Goal: Task Accomplishment & Management: Manage account settings

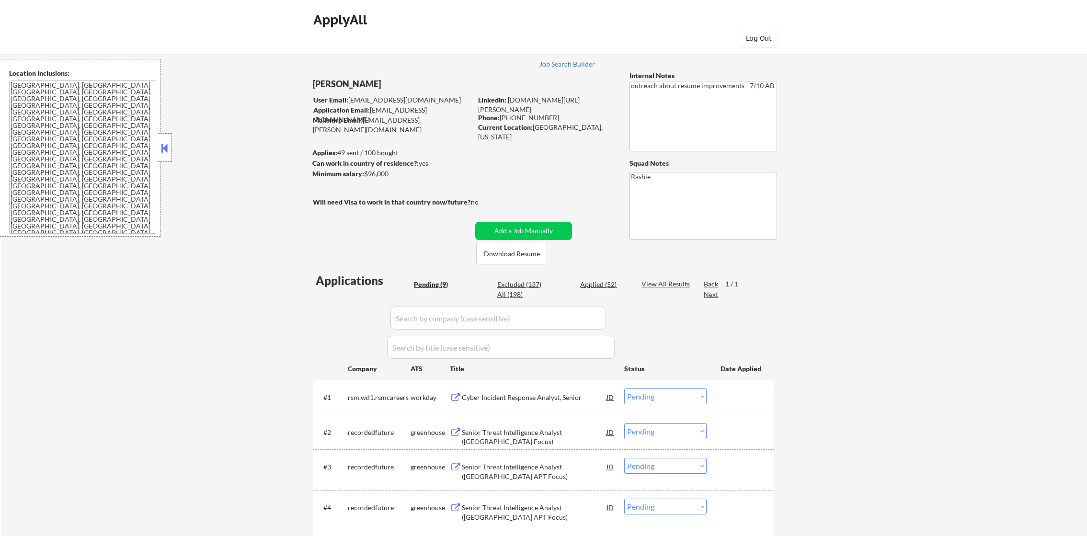
select select ""pending""
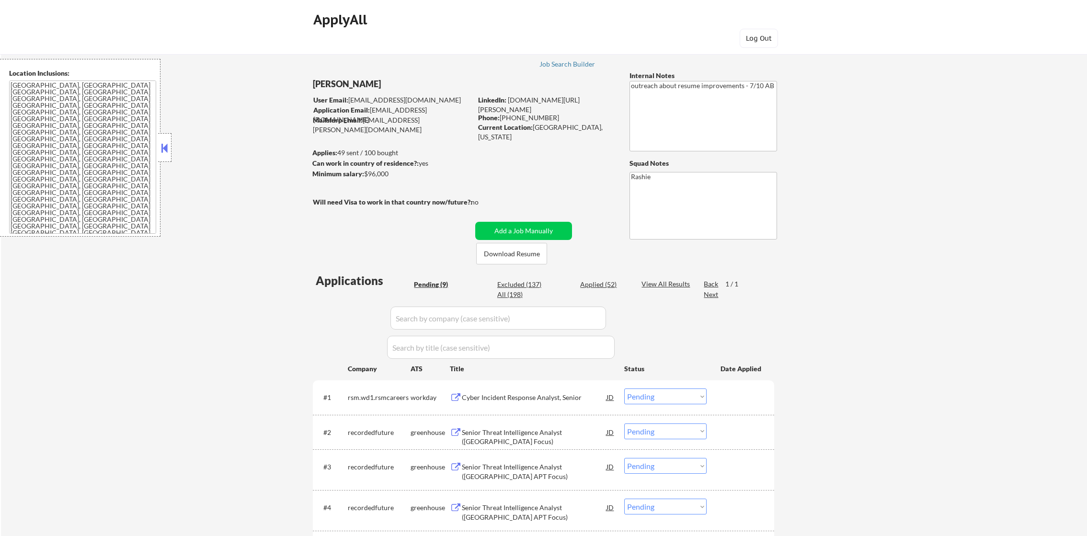
select select ""pending""
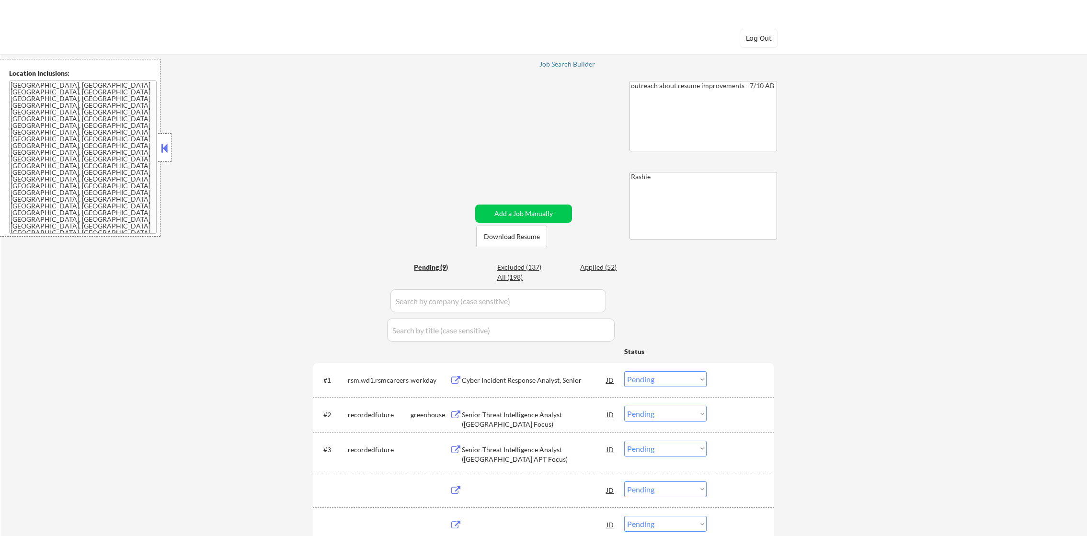
select select ""pending""
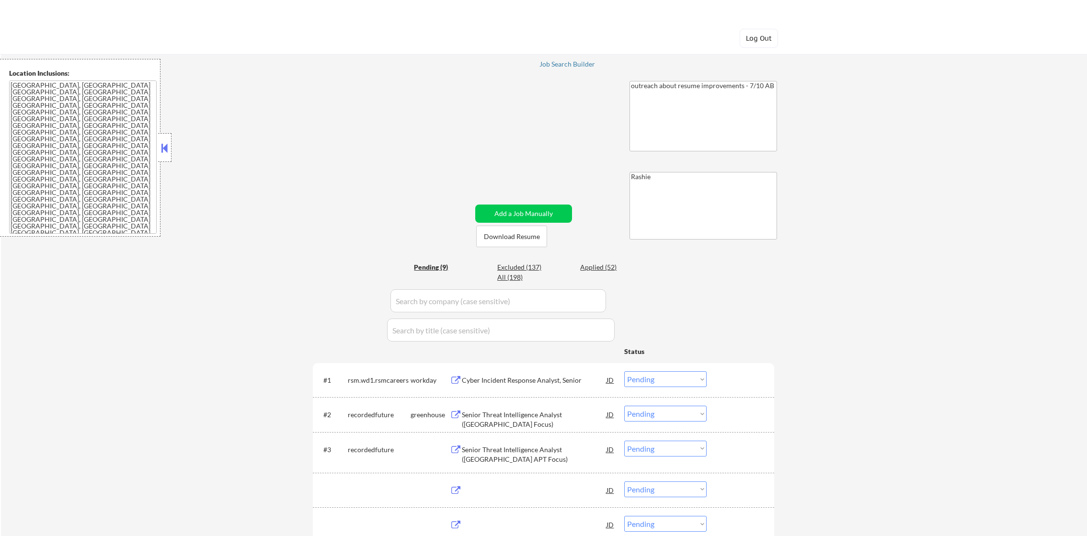
select select ""pending""
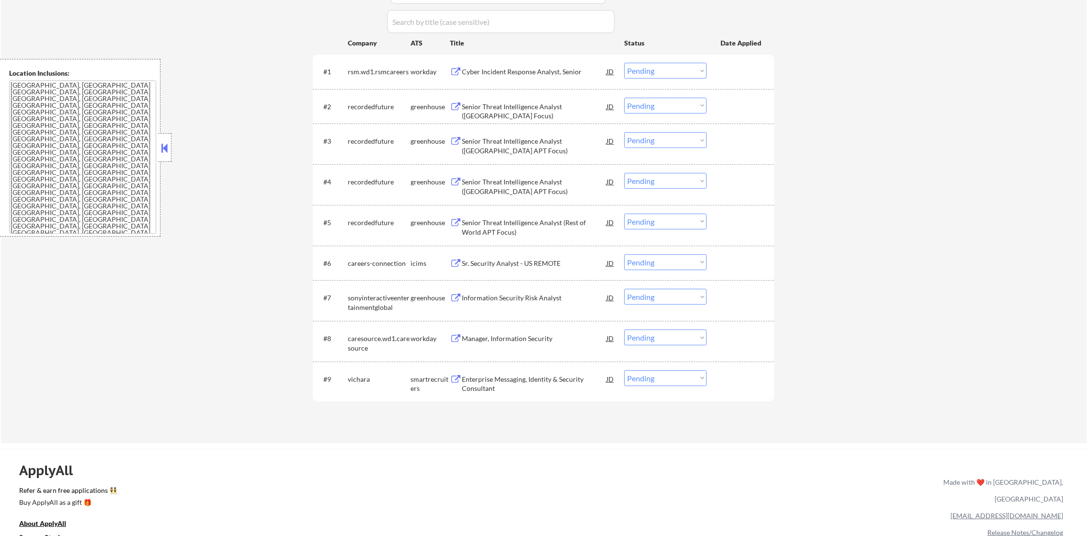
scroll to position [335, 0]
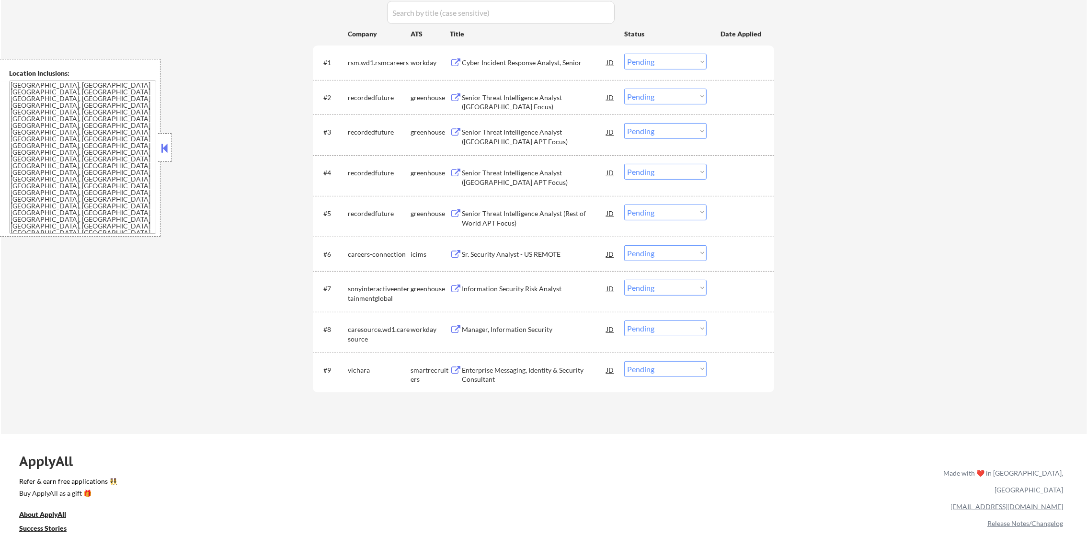
click at [526, 363] on div "Enterprise Messaging, Identity & Security Consultant" at bounding box center [534, 372] width 145 height 23
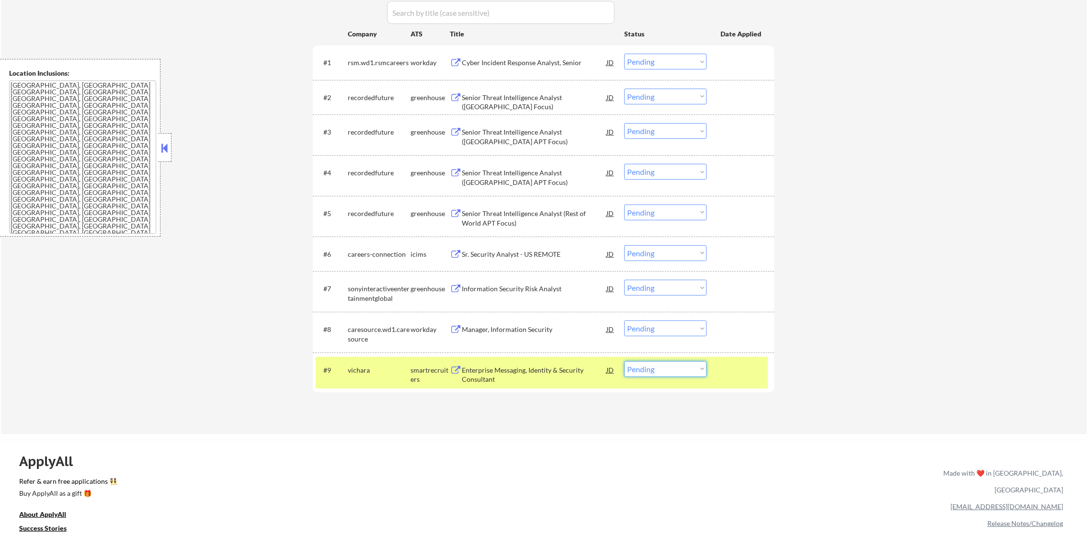
click at [642, 371] on select "Choose an option... Pending Applied Excluded (Questions) Excluded (Expired) Exc…" at bounding box center [665, 369] width 82 height 16
click at [624, 361] on select "Choose an option... Pending Applied Excluded (Questions) Excluded (Expired) Exc…" at bounding box center [665, 369] width 82 height 16
drag, startPoint x: 649, startPoint y: 370, endPoint x: 649, endPoint y: 376, distance: 5.8
click at [649, 370] on select "Choose an option... Pending Applied Excluded (Questions) Excluded (Expired) Exc…" at bounding box center [665, 369] width 82 height 16
select select ""applied""
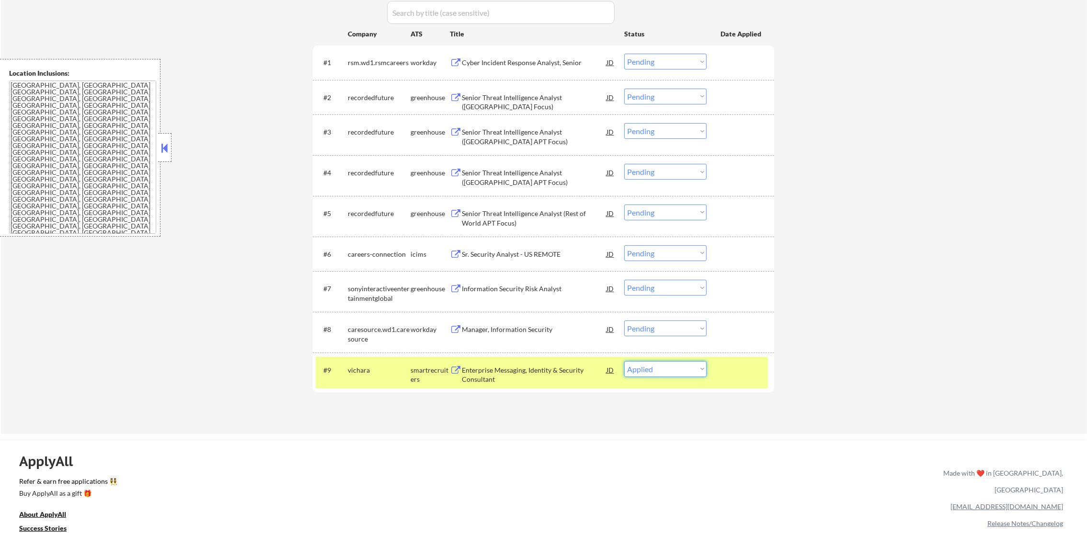
click at [624, 361] on select "Choose an option... Pending Applied Excluded (Questions) Excluded (Expired) Exc…" at bounding box center [665, 369] width 82 height 16
click at [357, 380] on div "#9 vichara smartrecruiters Enterprise Messaging, Identity & Security Consultant…" at bounding box center [542, 373] width 452 height 32
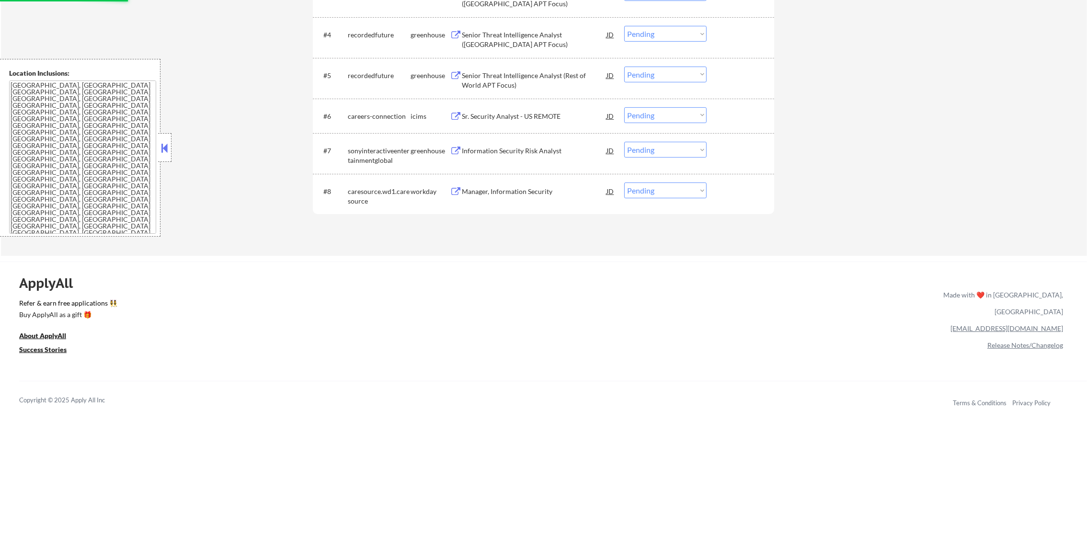
scroll to position [479, 0]
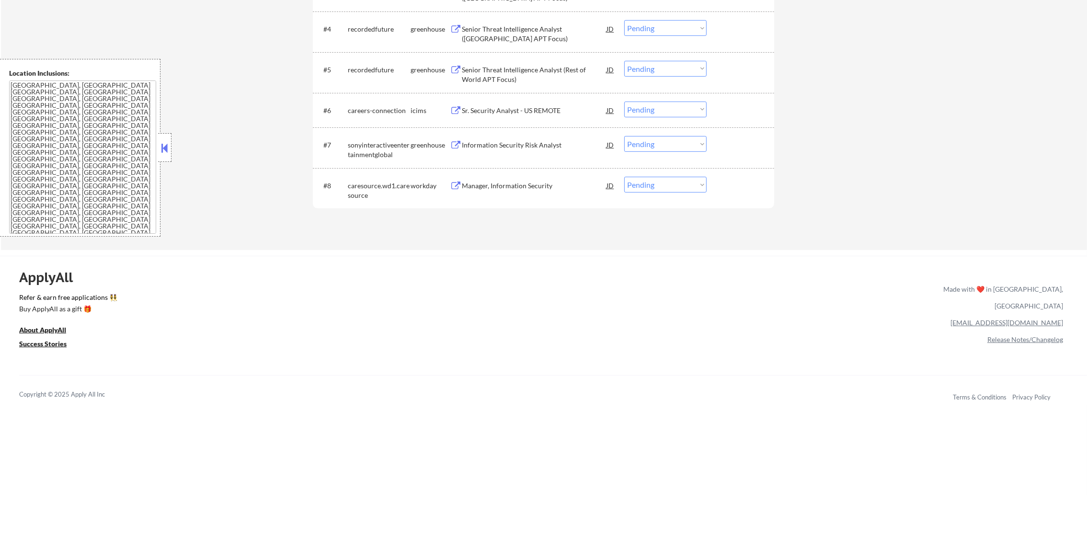
click at [516, 190] on div "Manager, Information Security" at bounding box center [534, 186] width 145 height 10
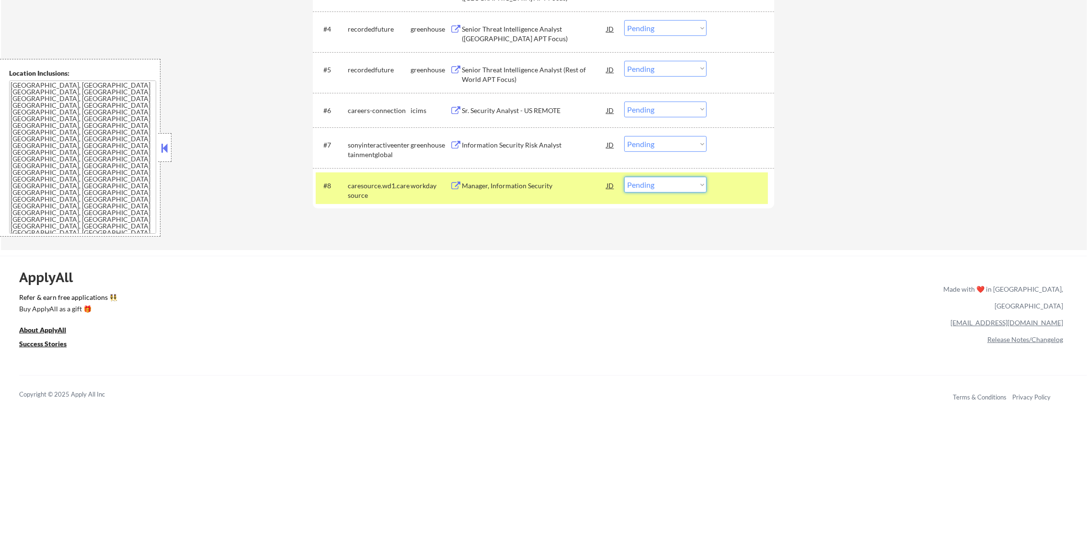
click at [662, 186] on select "Choose an option... Pending Applied Excluded (Questions) Excluded (Expired) Exc…" at bounding box center [665, 185] width 82 height 16
select select ""applied""
click at [624, 177] on select "Choose an option... Pending Applied Excluded (Questions) Excluded (Expired) Exc…" at bounding box center [665, 185] width 82 height 16
click at [383, 206] on div "#8 caresource.wd1.caresource workday Manager, Information Security JD Choose an…" at bounding box center [543, 188] width 461 height 41
click at [384, 187] on div "caresource.wd1.caresource" at bounding box center [379, 190] width 63 height 19
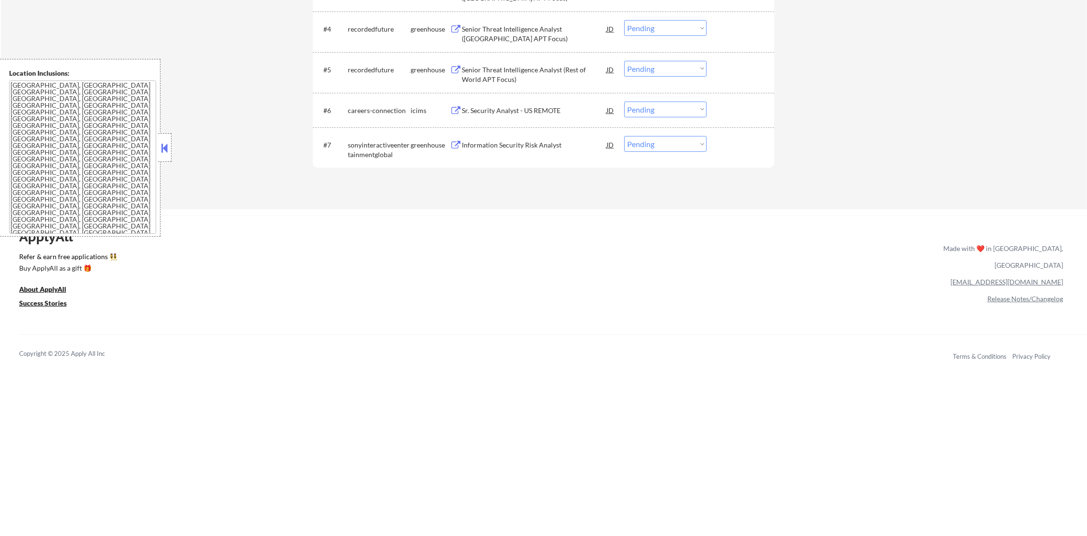
click at [539, 144] on div "Information Security Risk Analyst" at bounding box center [534, 145] width 145 height 10
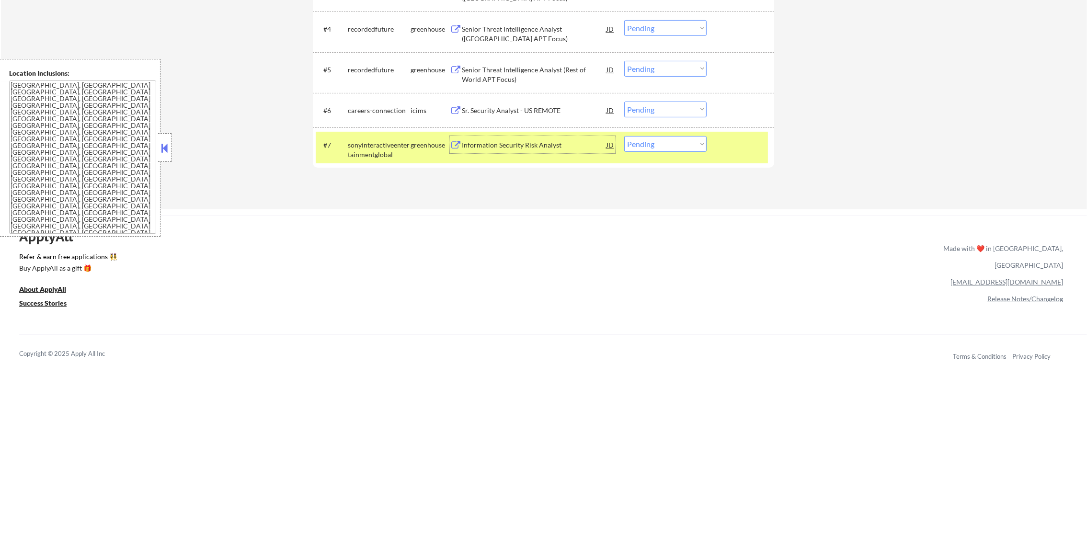
drag, startPoint x: 648, startPoint y: 141, endPoint x: 649, endPoint y: 153, distance: 12.1
click at [648, 146] on select "Choose an option... Pending Applied Excluded (Questions) Excluded (Expired) Exc…" at bounding box center [665, 144] width 82 height 16
select select ""excluded__expired_""
click at [624, 136] on select "Choose an option... Pending Applied Excluded (Questions) Excluded (Expired) Exc…" at bounding box center [665, 144] width 82 height 16
click at [390, 146] on div "sonyinteractiveentertainmentglobal" at bounding box center [379, 149] width 63 height 19
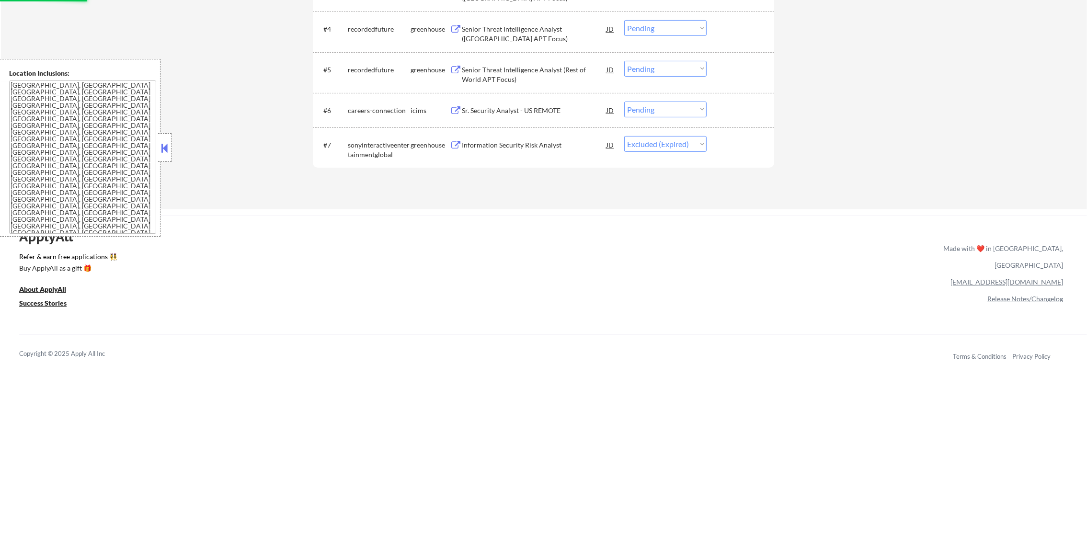
click at [531, 102] on div "Sr. Security Analyst - US REMOTE" at bounding box center [534, 110] width 145 height 17
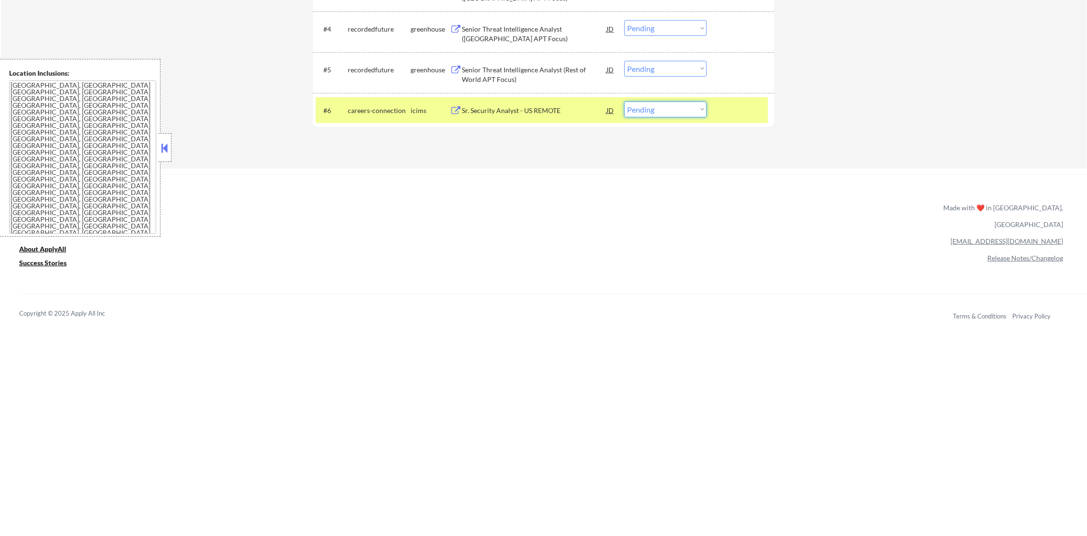
click at [669, 103] on select "Choose an option... Pending Applied Excluded (Questions) Excluded (Expired) Exc…" at bounding box center [665, 110] width 82 height 16
select select ""excluded__salary_""
click at [624, 102] on select "Choose an option... Pending Applied Excluded (Questions) Excluded (Expired) Exc…" at bounding box center [665, 110] width 82 height 16
click at [395, 123] on div "#6 careers-connection icims Sr. Security Analyst - US REMOTE JD Choose an optio…" at bounding box center [543, 110] width 461 height 35
click at [402, 112] on div "careers-connection" at bounding box center [379, 111] width 63 height 10
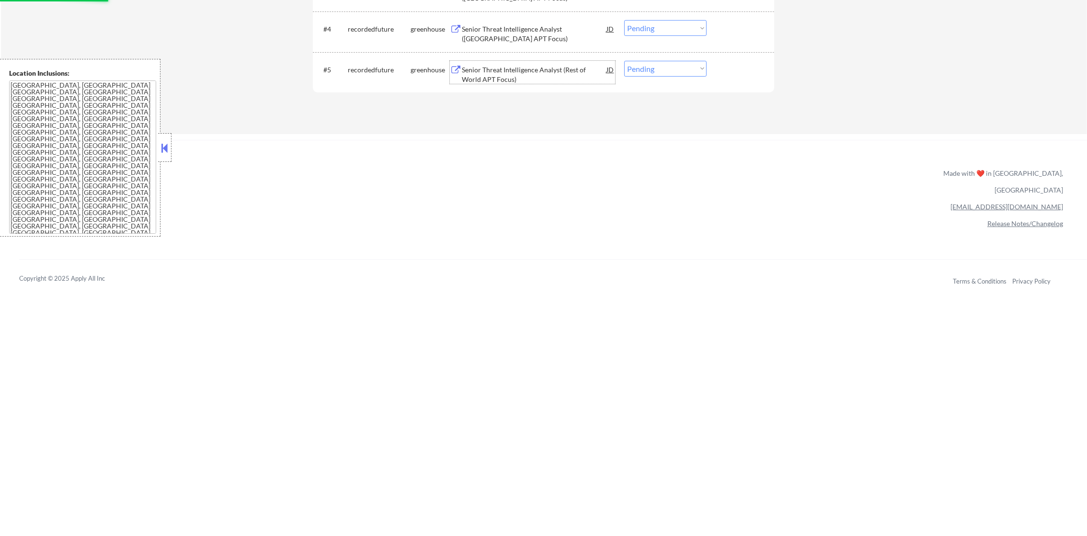
click at [551, 67] on div "Senior Threat Intelligence Analyst (Rest of World APT Focus)" at bounding box center [534, 74] width 145 height 19
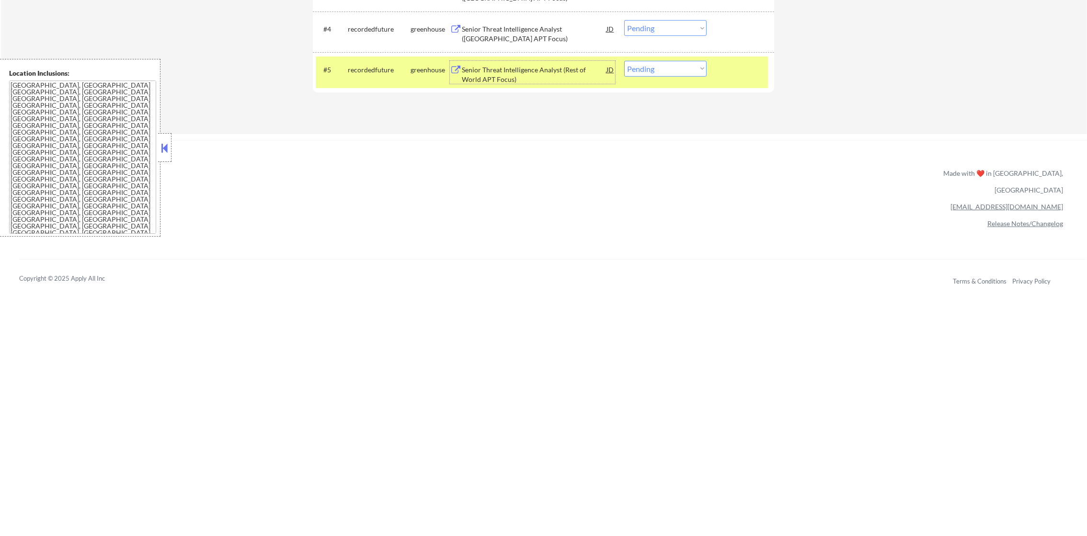
drag, startPoint x: 660, startPoint y: 67, endPoint x: 660, endPoint y: 77, distance: 9.6
click at [660, 67] on select "Choose an option... Pending Applied Excluded (Questions) Excluded (Expired) Exc…" at bounding box center [665, 69] width 82 height 16
select select ""excluded""
click at [624, 61] on select "Choose an option... Pending Applied Excluded (Questions) Excluded (Expired) Exc…" at bounding box center [665, 69] width 82 height 16
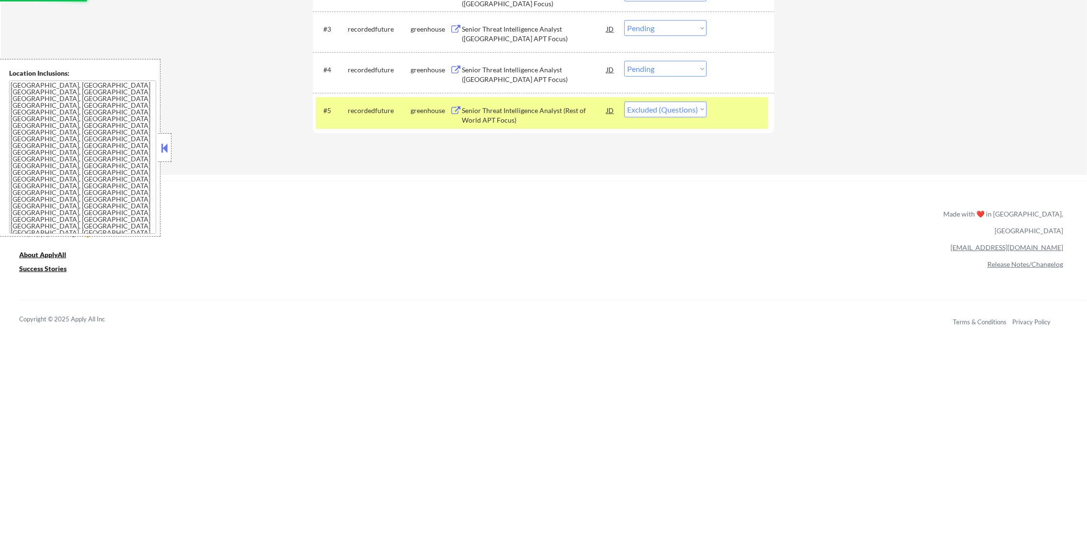
scroll to position [407, 0]
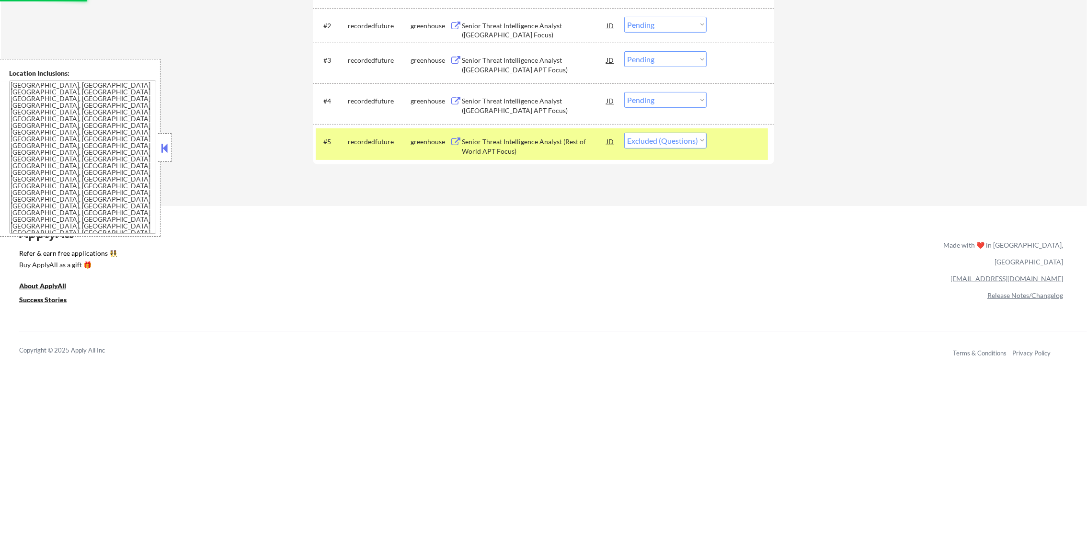
click at [394, 141] on div "recordedfuture" at bounding box center [379, 142] width 63 height 10
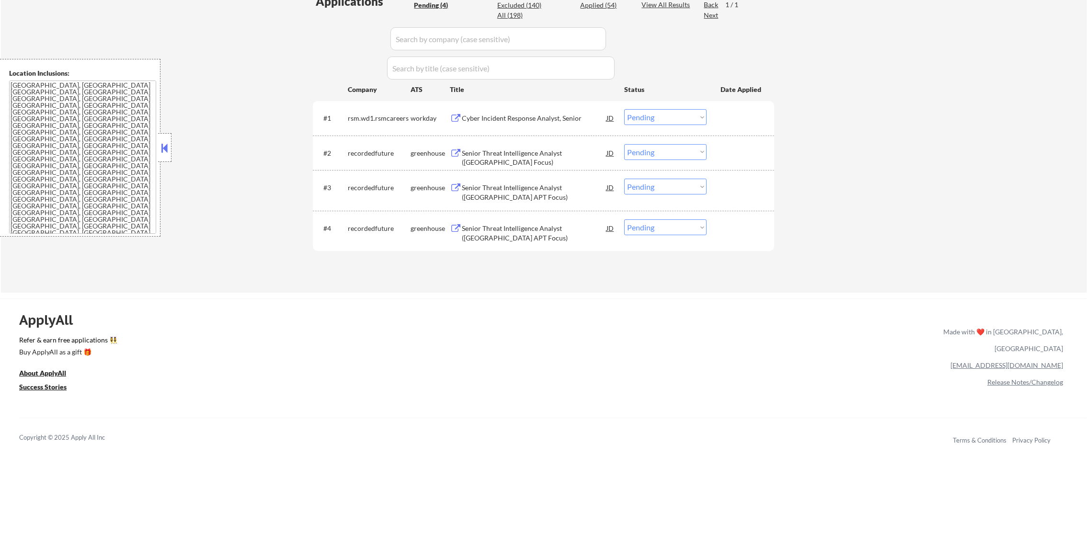
scroll to position [263, 0]
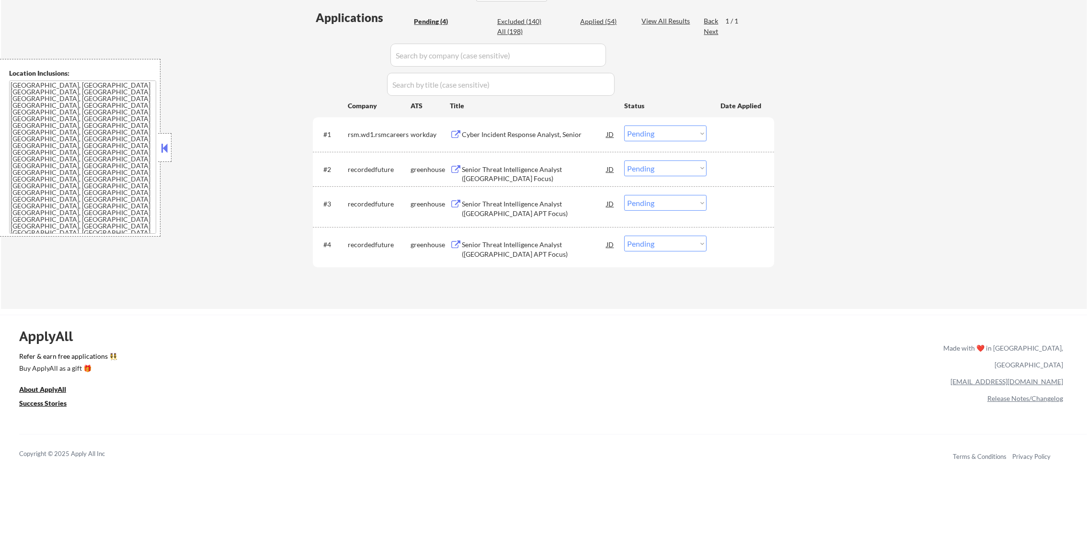
click at [544, 145] on div "#1 rsm.wd1.rsmcareers workday Cyber Incident Response Analyst, Senior JD Choose…" at bounding box center [542, 134] width 452 height 26
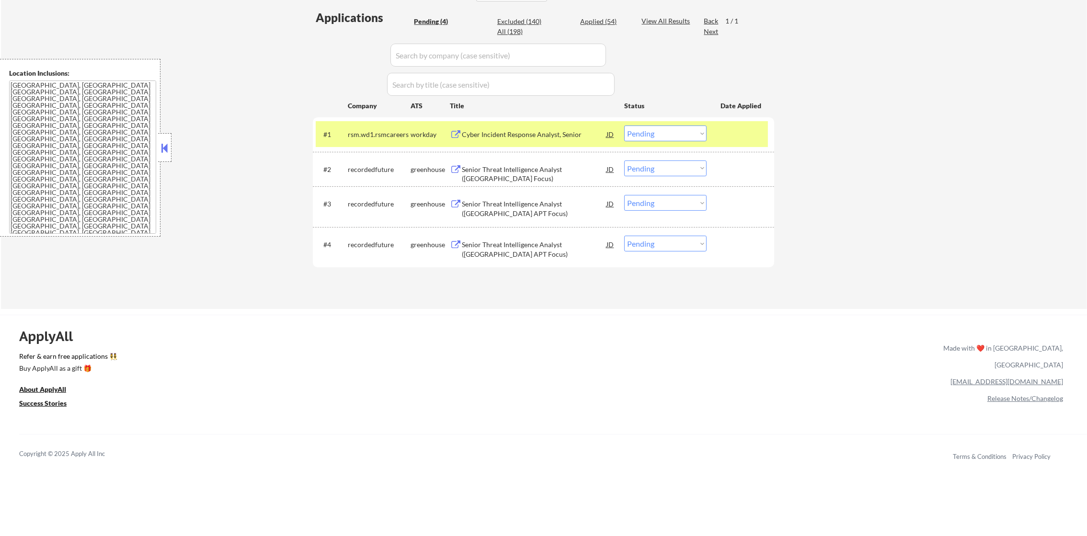
click at [547, 135] on div "Cyber Incident Response Analyst, Senior" at bounding box center [534, 135] width 145 height 10
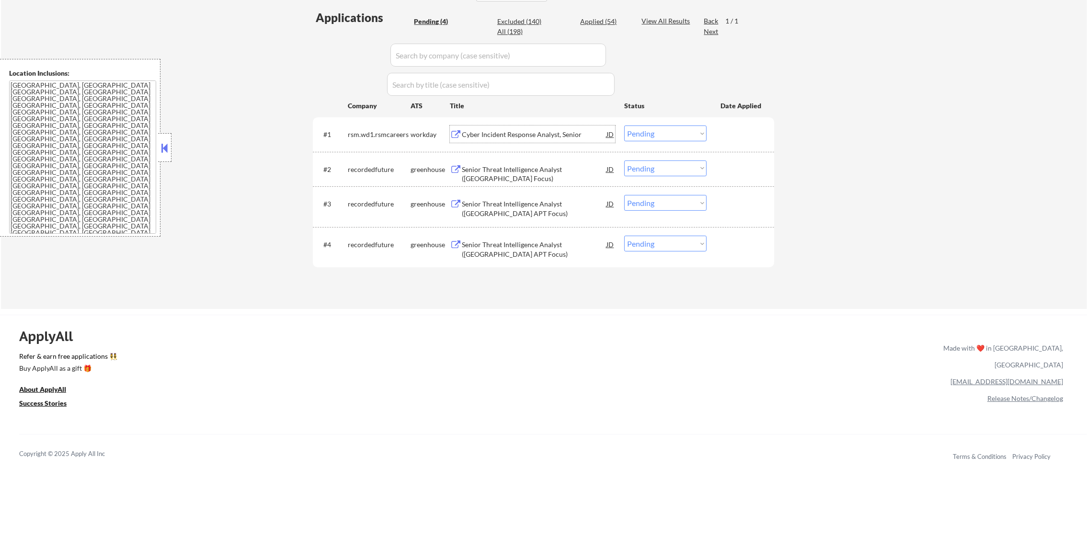
click at [659, 138] on select "Choose an option... Pending Applied Excluded (Questions) Excluded (Expired) Exc…" at bounding box center [665, 134] width 82 height 16
click at [624, 126] on select "Choose an option... Pending Applied Excluded (Questions) Excluded (Expired) Exc…" at bounding box center [665, 134] width 82 height 16
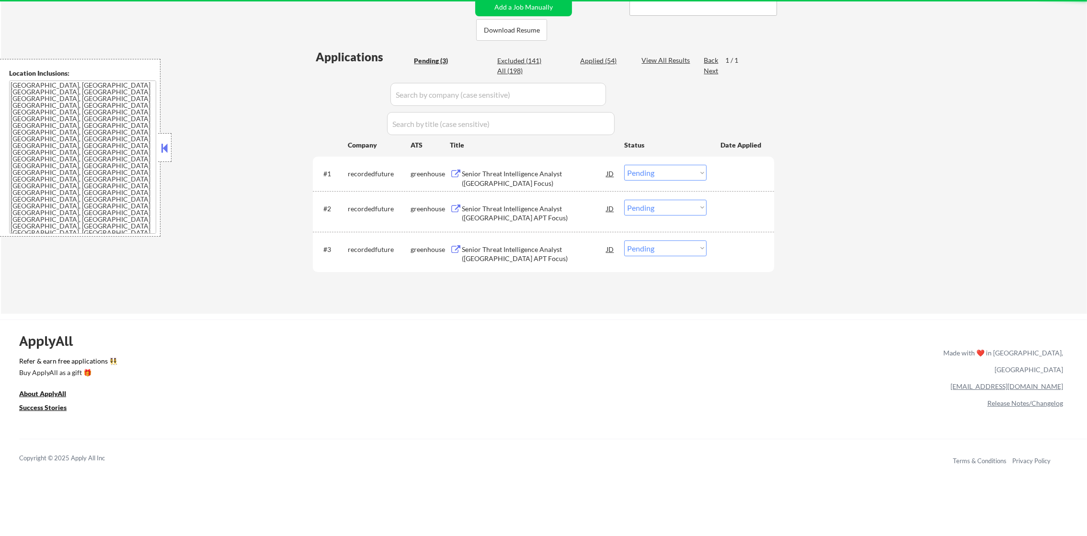
scroll to position [215, 0]
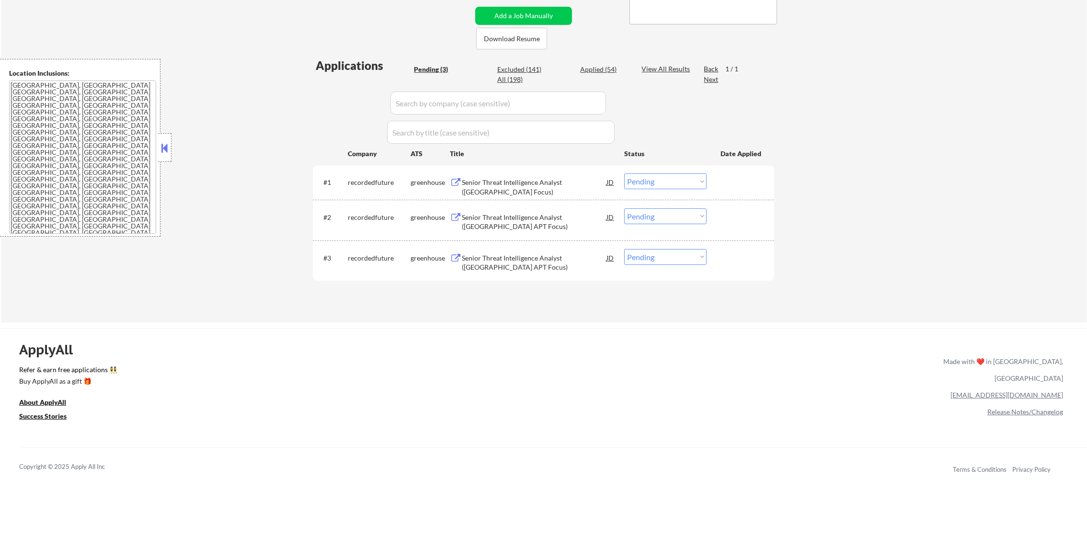
click at [508, 186] on div "Senior Threat Intelligence Analyst ([GEOGRAPHIC_DATA] Focus)" at bounding box center [534, 187] width 145 height 19
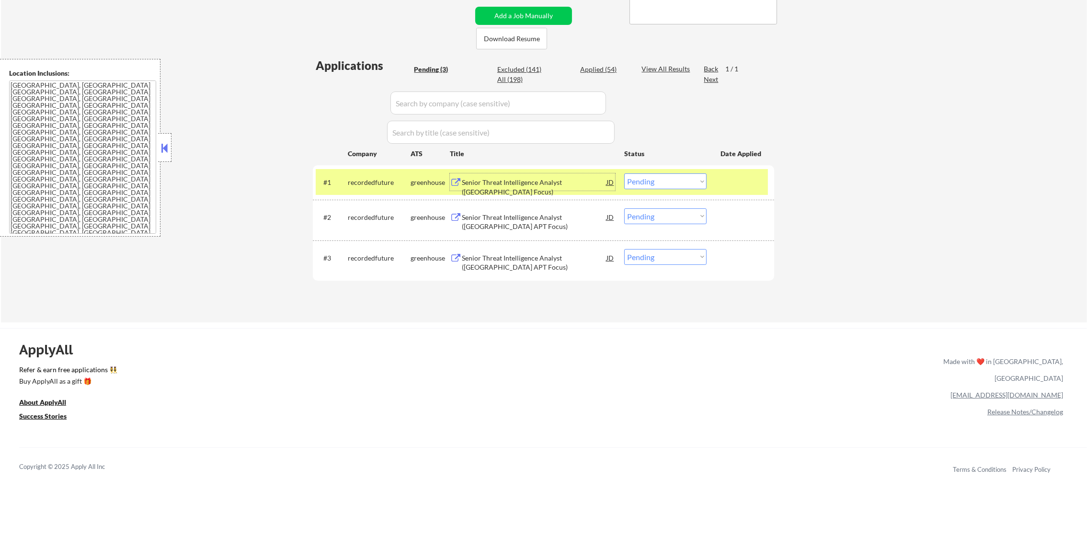
click at [645, 183] on select "Choose an option... Pending Applied Excluded (Questions) Excluded (Expired) Exc…" at bounding box center [665, 181] width 82 height 16
click at [624, 173] on select "Choose an option... Pending Applied Excluded (Questions) Excluded (Expired) Exc…" at bounding box center [665, 181] width 82 height 16
click at [374, 188] on div "recordedfuture" at bounding box center [379, 181] width 63 height 17
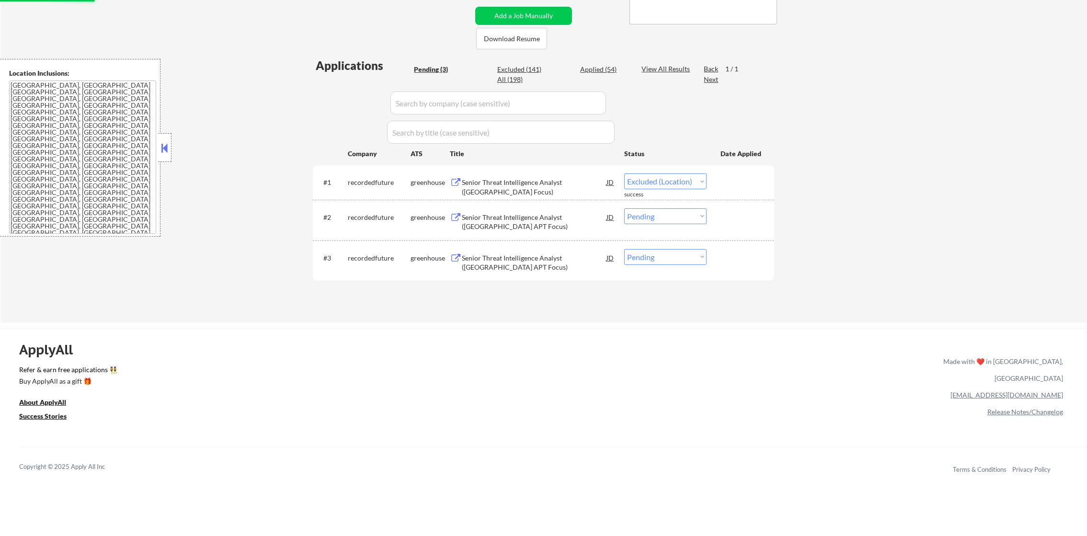
select select ""pending""
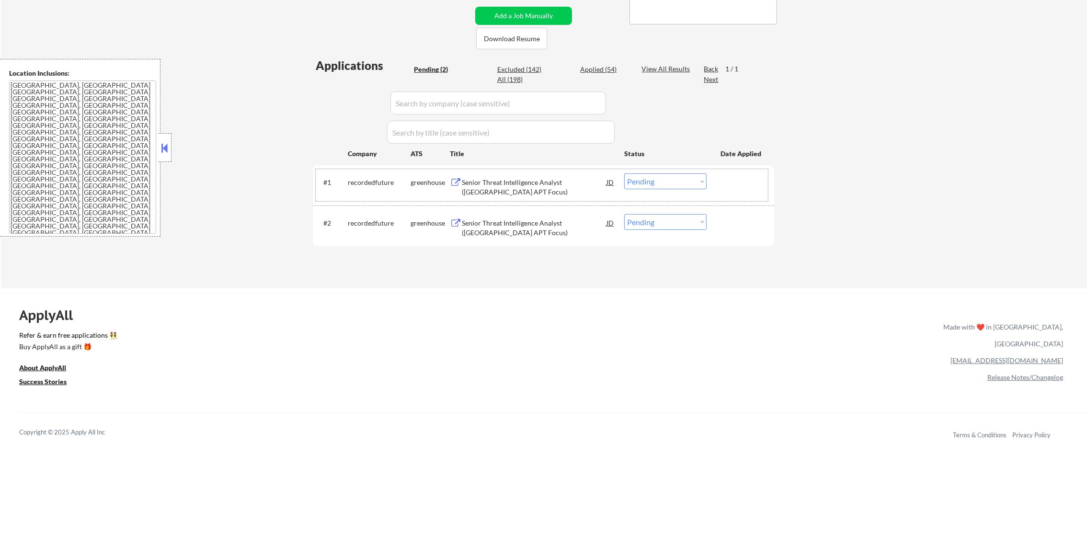
click at [596, 69] on div "Applied (54)" at bounding box center [604, 70] width 48 height 10
select select ""applied""
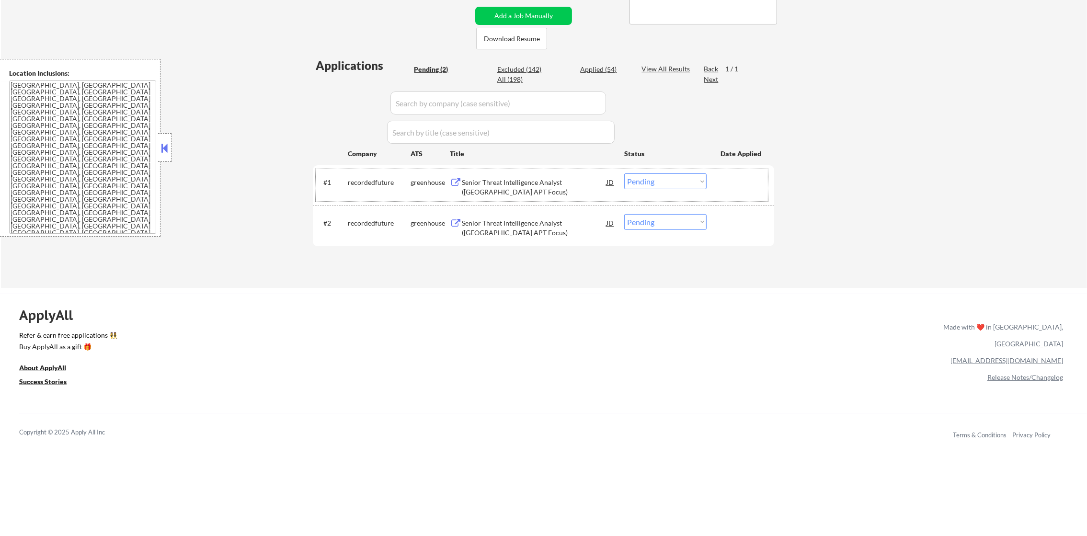
select select ""applied""
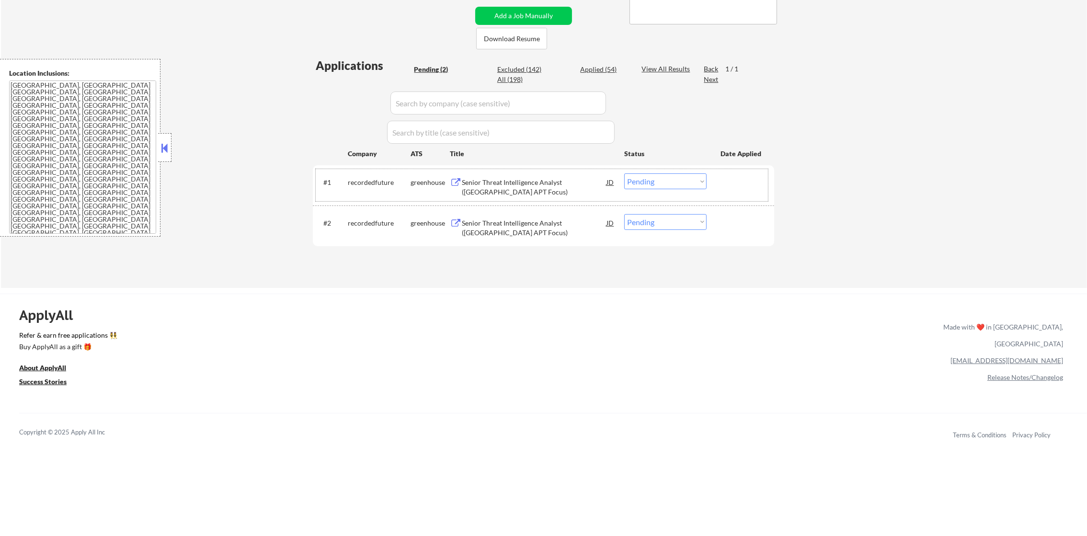
select select ""applied""
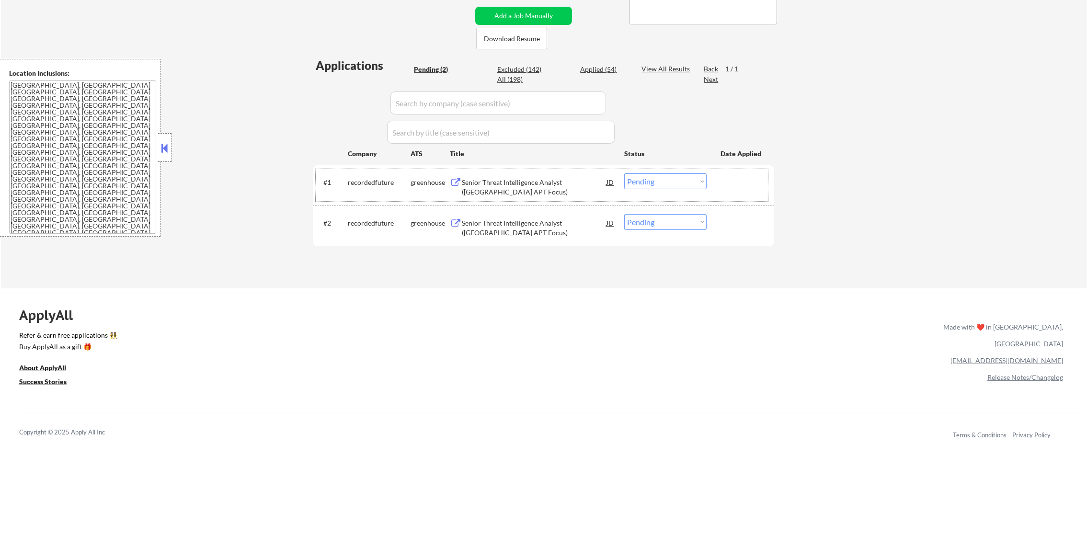
select select ""applied""
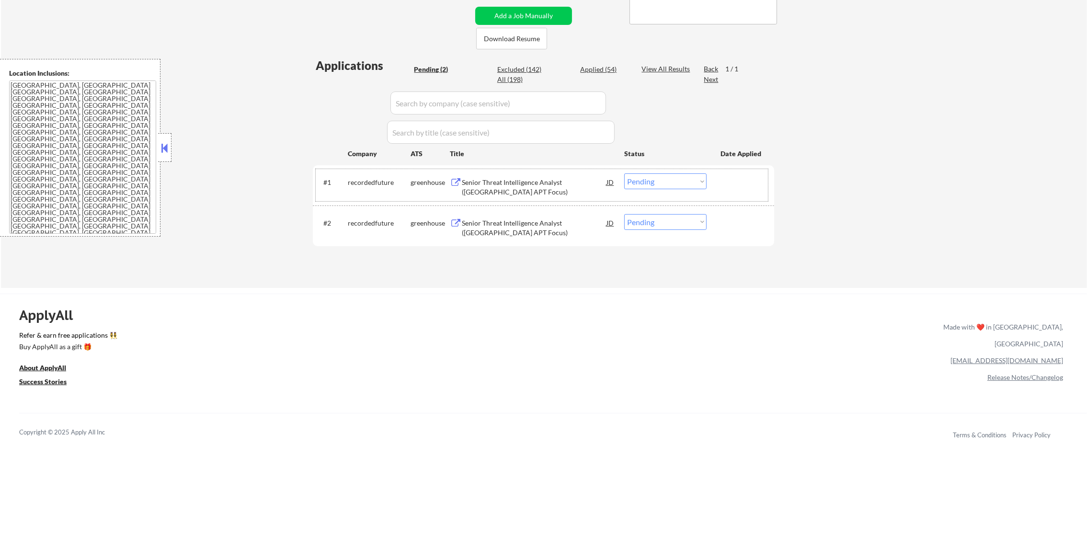
select select ""applied""
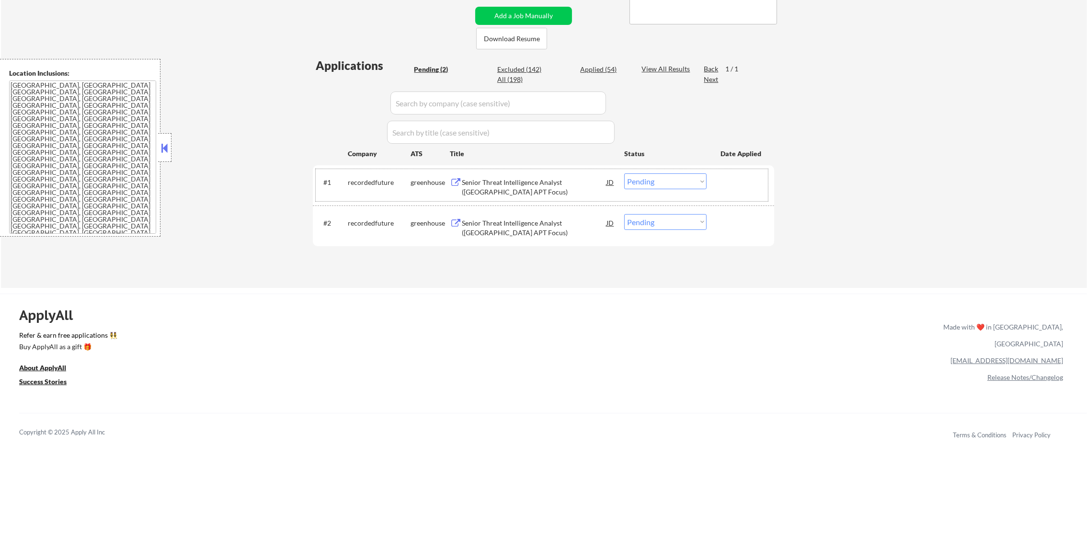
select select ""applied""
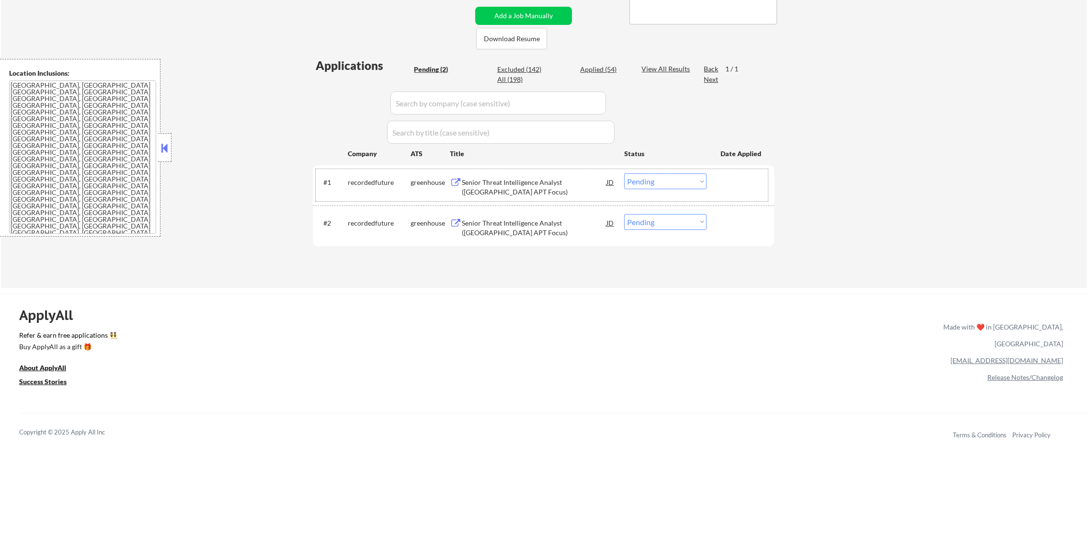
select select ""applied""
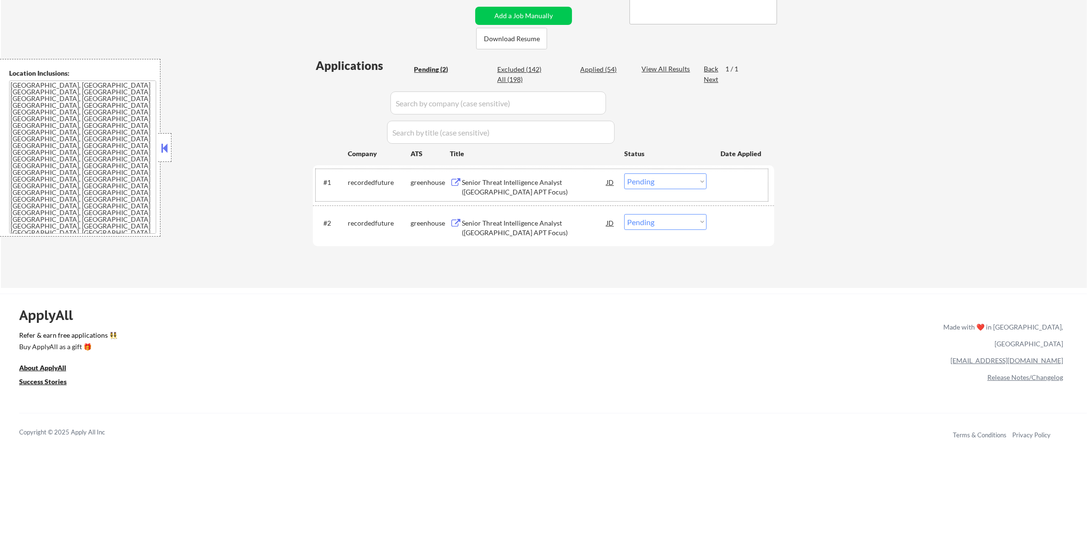
select select ""applied""
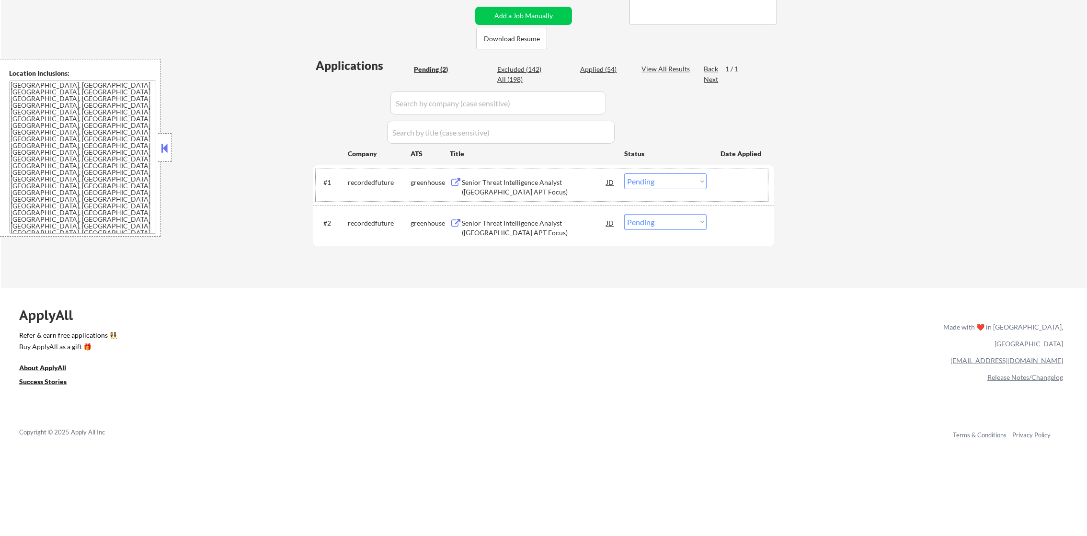
select select ""applied""
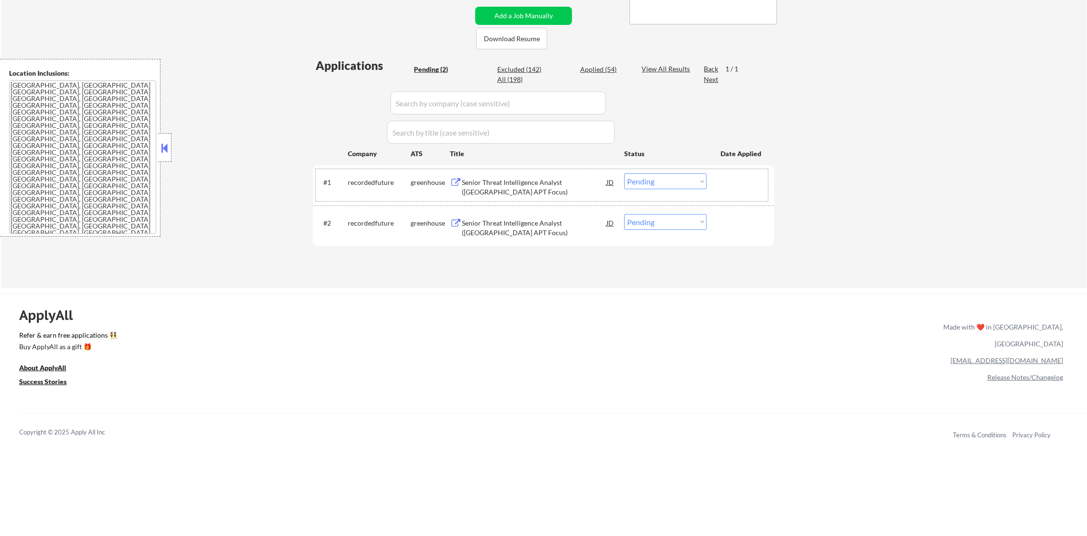
select select ""applied""
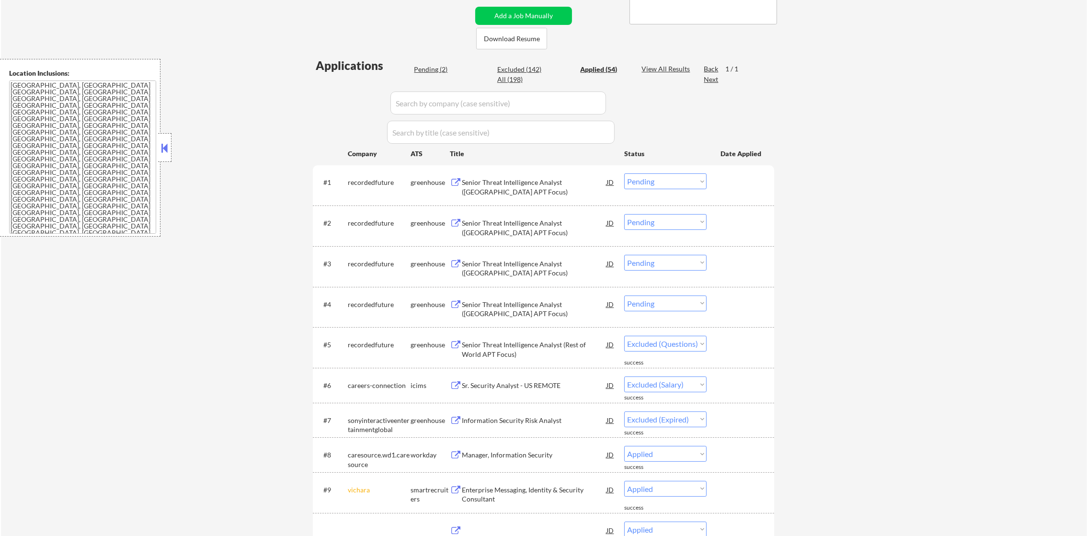
select select ""applied""
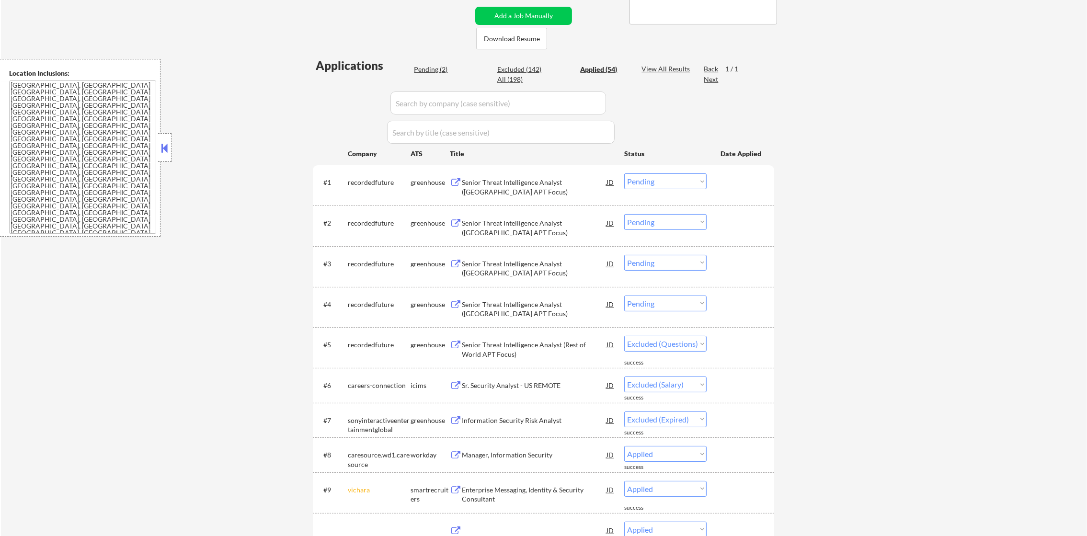
select select ""applied""
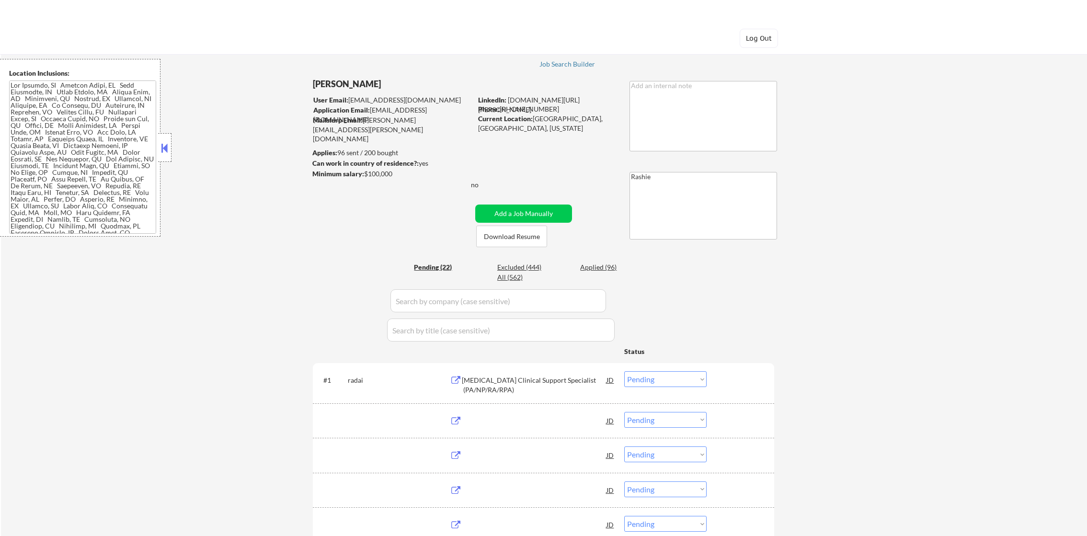
select select ""pending""
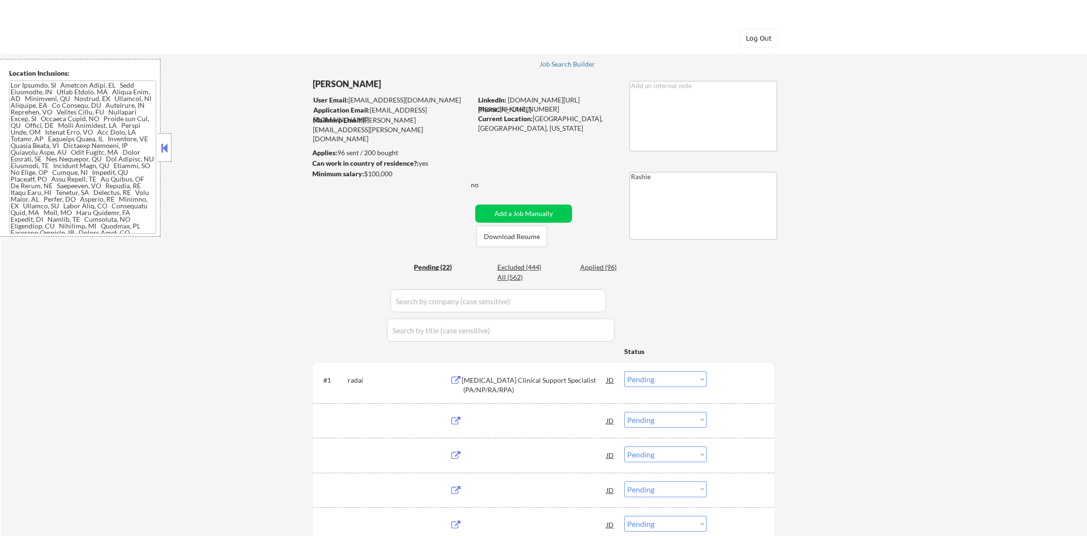
select select ""pending""
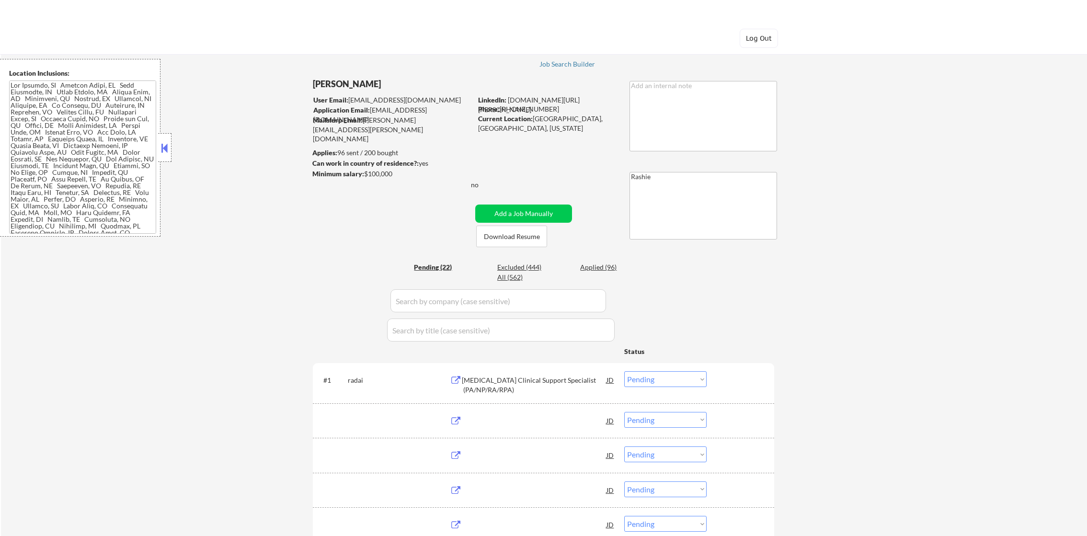
select select ""pending""
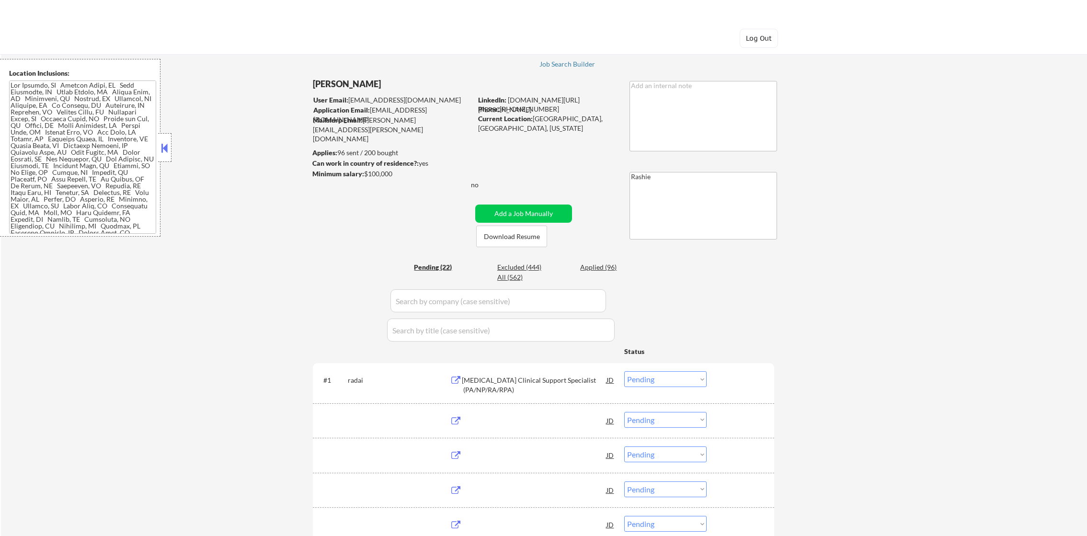
select select ""pending""
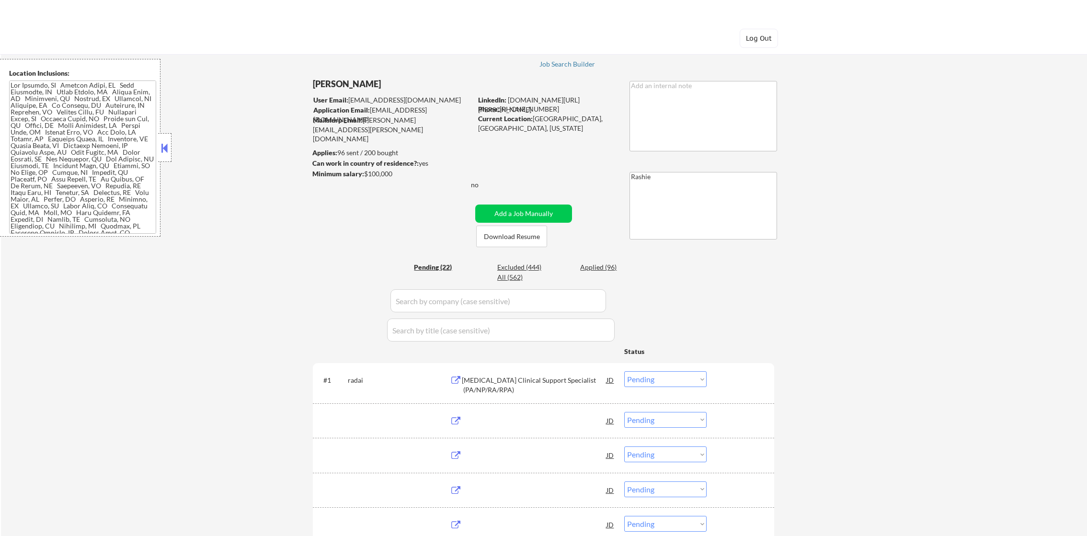
select select ""pending""
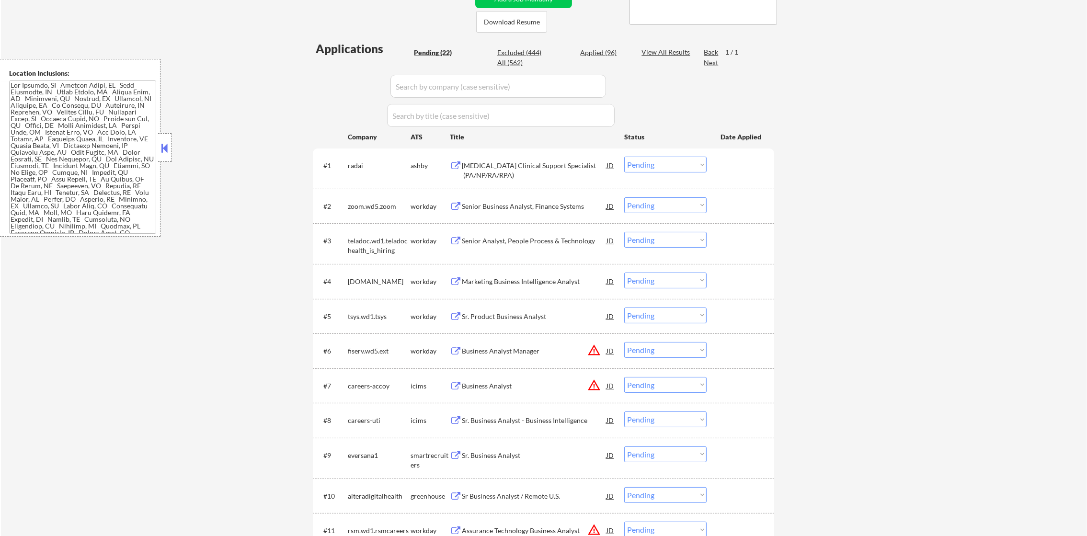
scroll to position [191, 0]
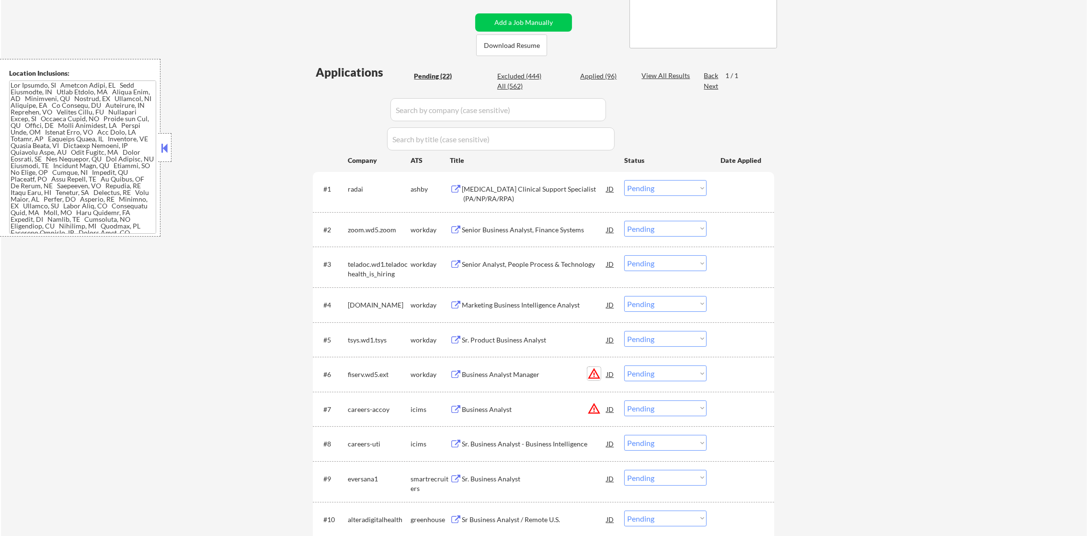
click at [588, 373] on button "warning_amber" at bounding box center [593, 373] width 13 height 13
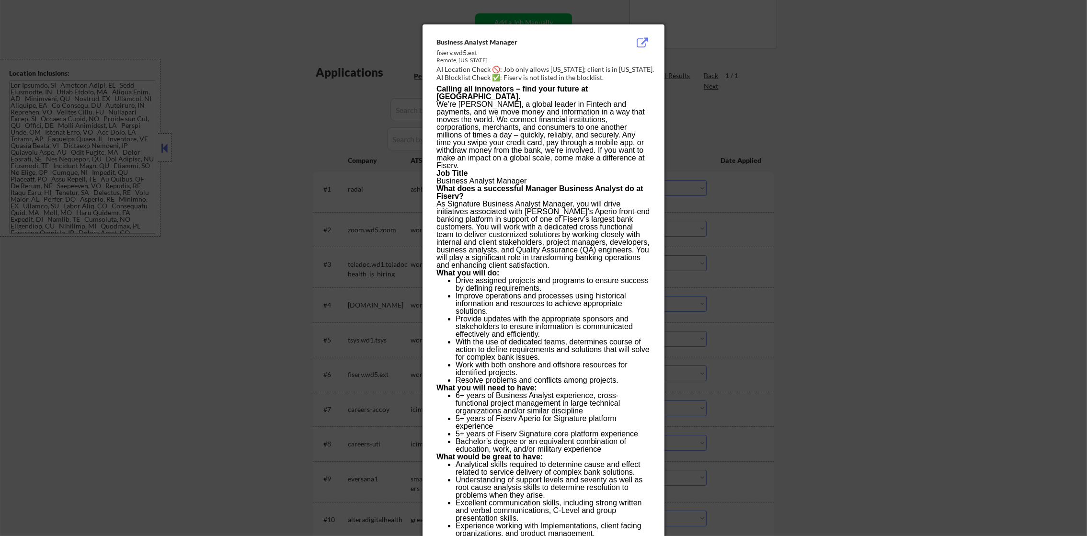
click at [829, 311] on div at bounding box center [543, 268] width 1087 height 536
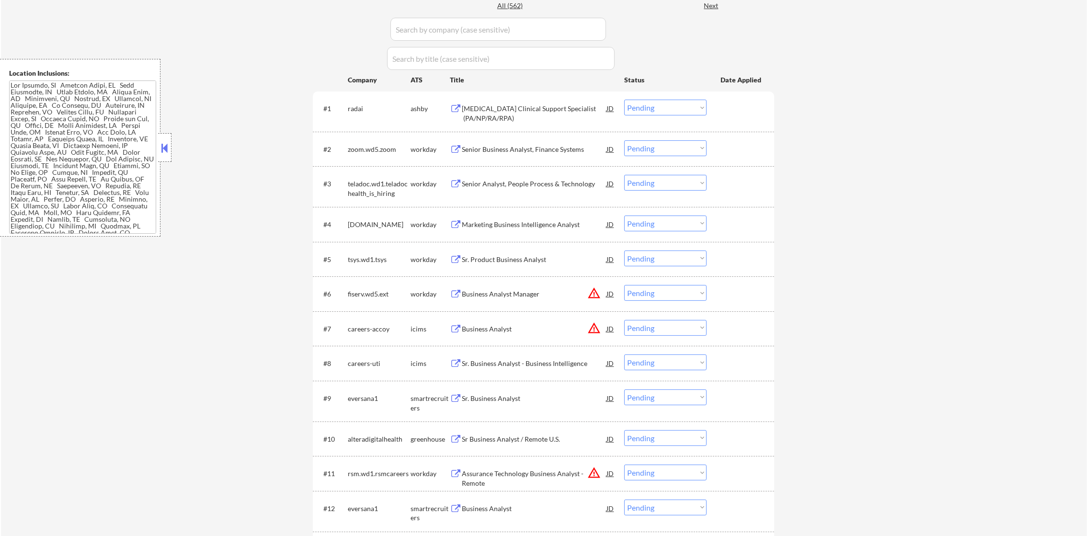
scroll to position [288, 0]
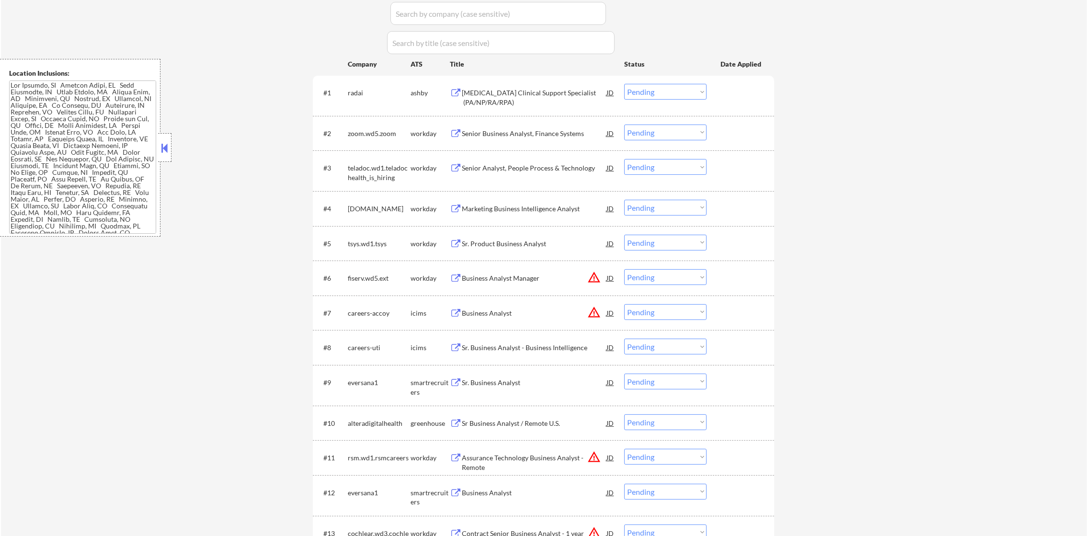
click at [680, 284] on select "Choose an option... Pending Applied Excluded (Questions) Excluded (Expired) Exc…" at bounding box center [665, 277] width 82 height 16
click at [624, 269] on select "Choose an option... Pending Applied Excluded (Questions) Excluded (Expired) Exc…" at bounding box center [665, 277] width 82 height 16
select select ""pending""
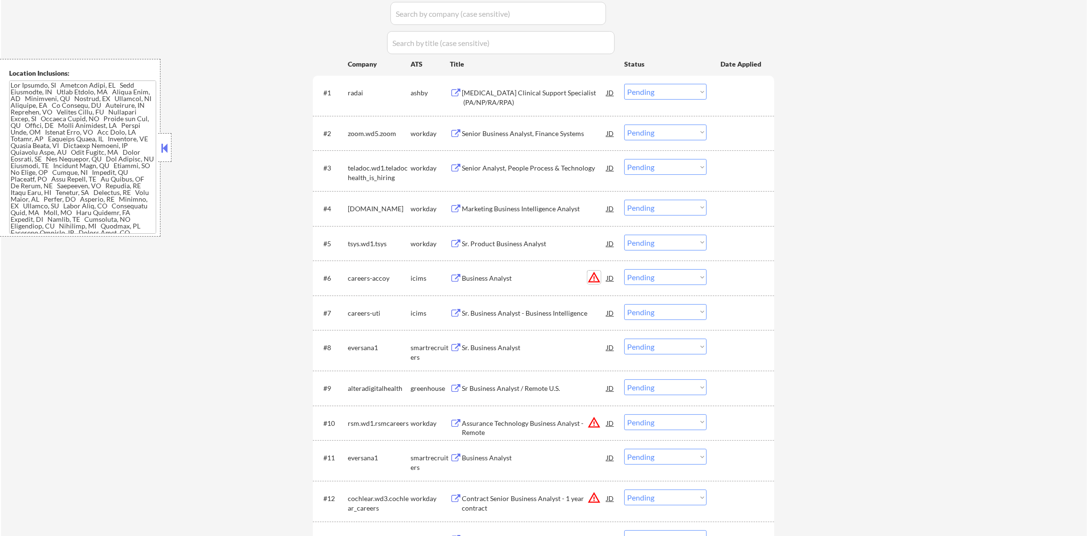
click at [590, 279] on button "warning_amber" at bounding box center [593, 277] width 13 height 13
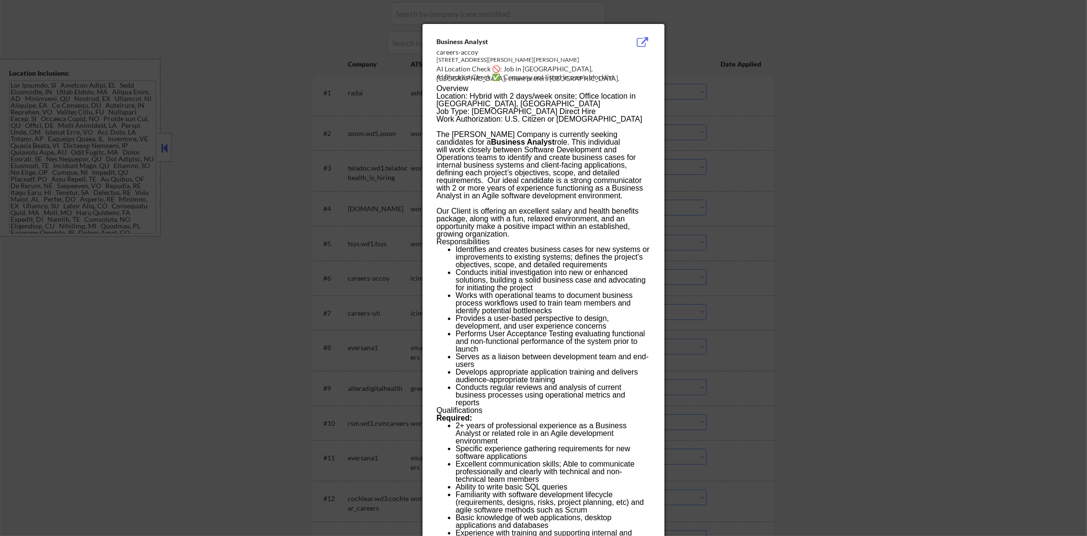
click at [662, 80] on div "Business Analyst careers-accoy 546 Wendel Road, Irwin, PA, US AI Location Check…" at bounding box center [544, 300] width 242 height 553
click at [234, 160] on div at bounding box center [543, 268] width 1087 height 536
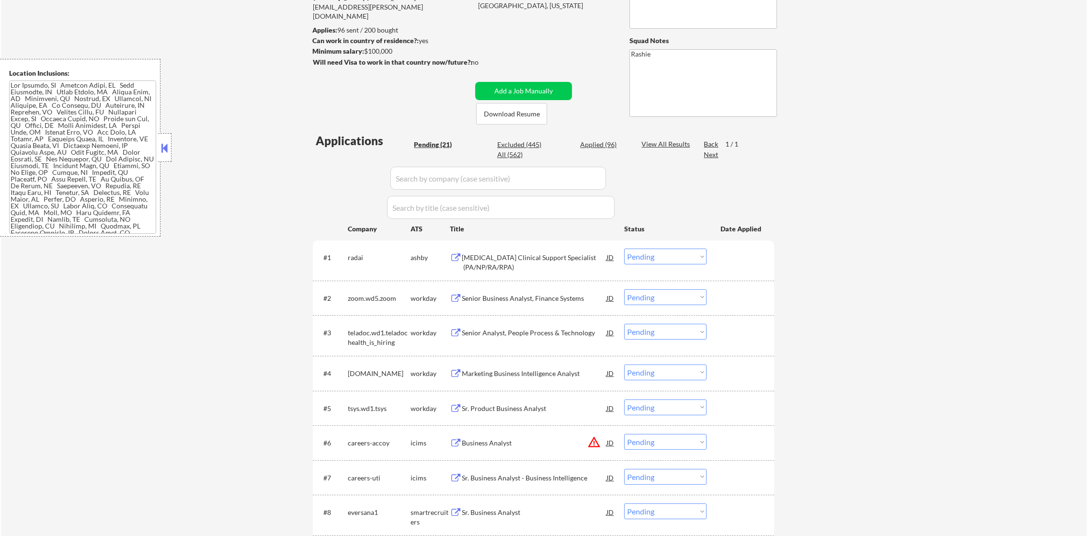
scroll to position [119, 0]
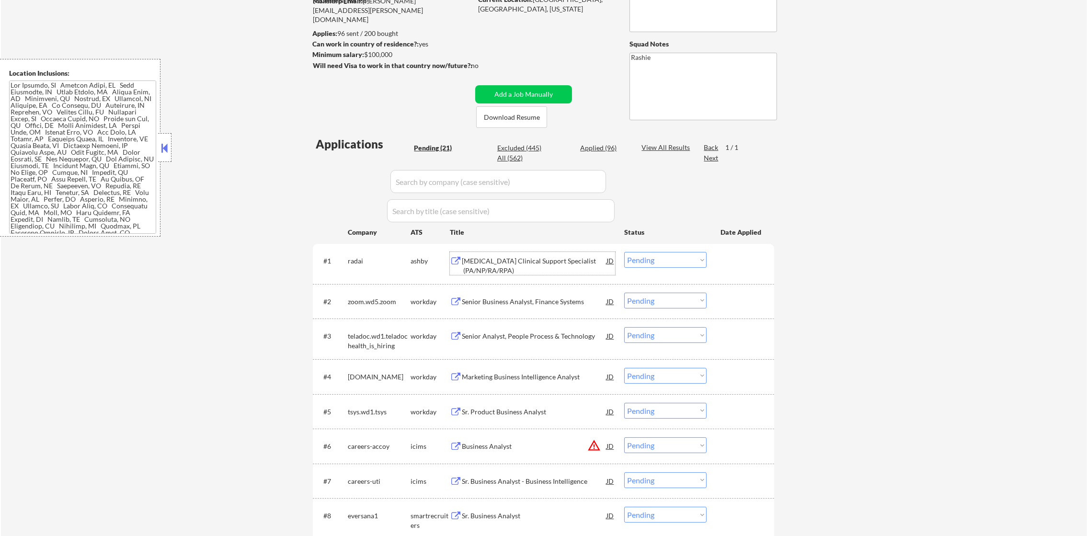
click at [521, 262] on div "Radiology Clinical Support Specialist (PA/NP/RA/RPA)" at bounding box center [534, 265] width 145 height 19
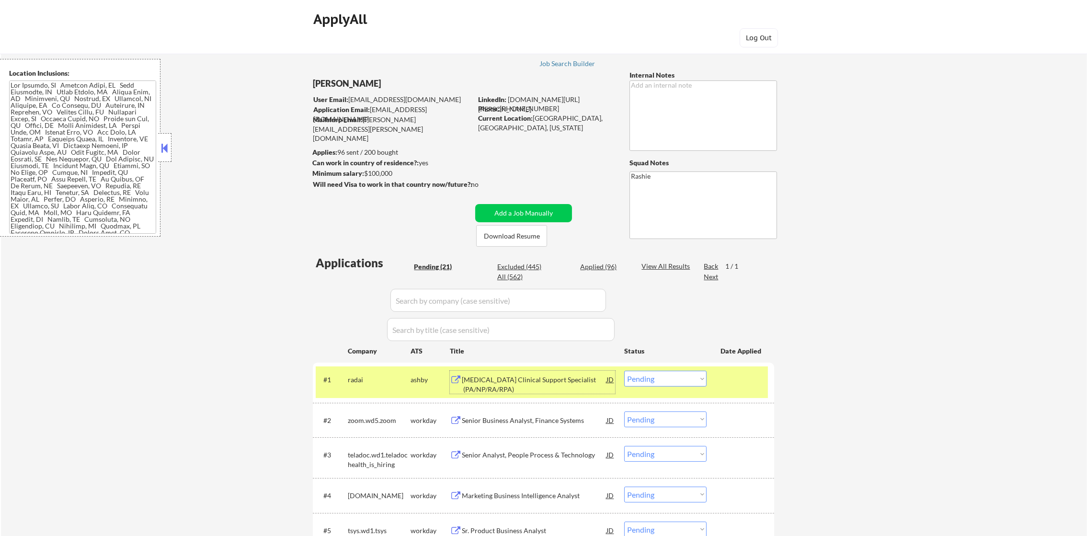
scroll to position [0, 0]
click at [643, 379] on select "Choose an option... Pending Applied Excluded (Questions) Excluded (Expired) Exc…" at bounding box center [665, 379] width 82 height 16
click at [624, 371] on select "Choose an option... Pending Applied Excluded (Questions) Excluded (Expired) Exc…" at bounding box center [665, 379] width 82 height 16
drag, startPoint x: 367, startPoint y: 379, endPoint x: 491, endPoint y: 179, distance: 235.9
click at [366, 379] on div "radai" at bounding box center [379, 381] width 63 height 10
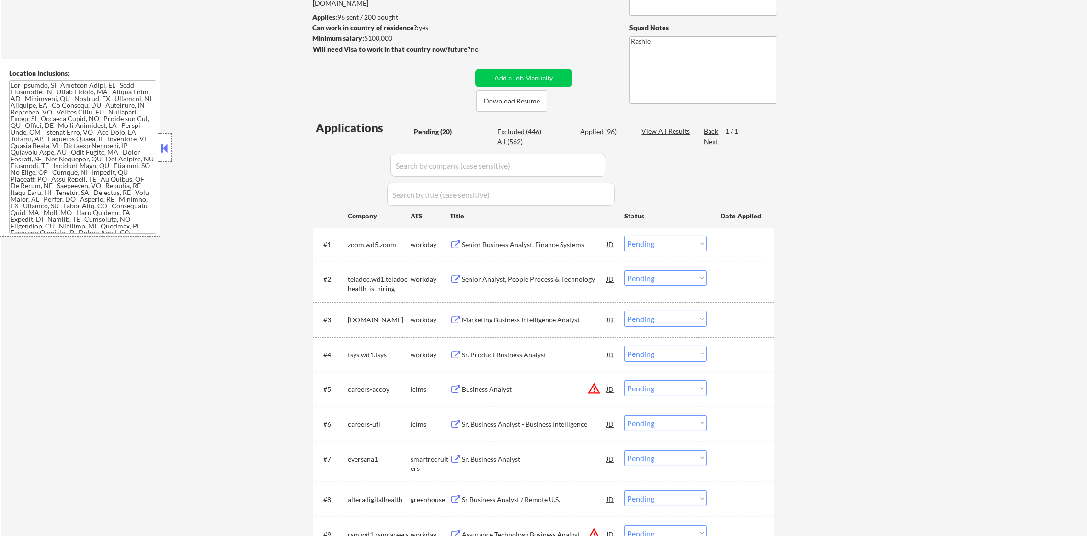
scroll to position [144, 0]
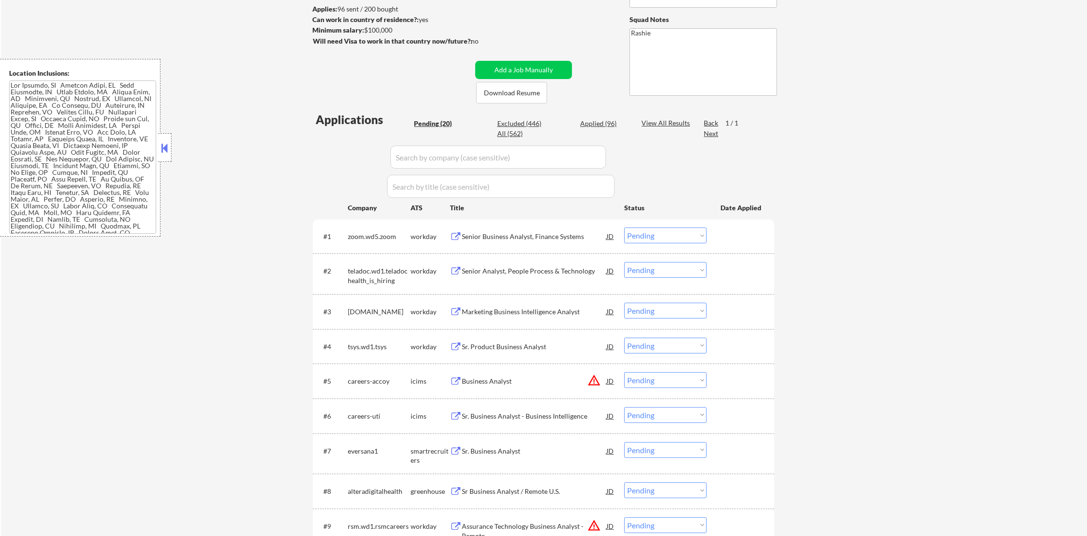
click at [525, 236] on div "Senior Business Analyst, Finance Systems" at bounding box center [534, 237] width 145 height 10
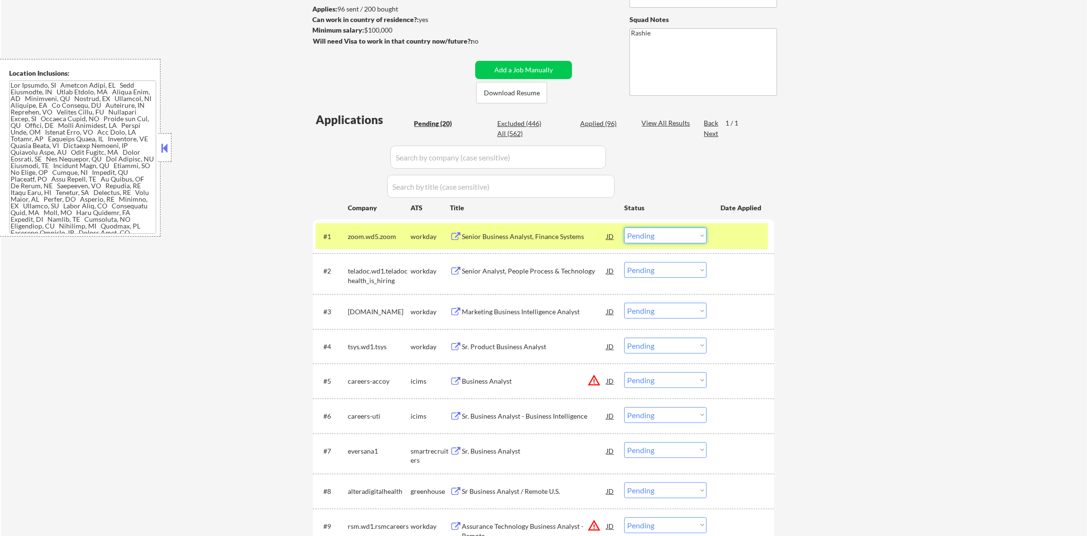
drag, startPoint x: 650, startPoint y: 232, endPoint x: 649, endPoint y: 245, distance: 13.5
click at [650, 233] on select "Choose an option... Pending Applied Excluded (Questions) Excluded (Expired) Exc…" at bounding box center [665, 236] width 82 height 16
click at [624, 228] on select "Choose an option... Pending Applied Excluded (Questions) Excluded (Expired) Exc…" at bounding box center [665, 236] width 82 height 16
click at [380, 237] on div "zoom.wd5.zoom" at bounding box center [379, 237] width 63 height 10
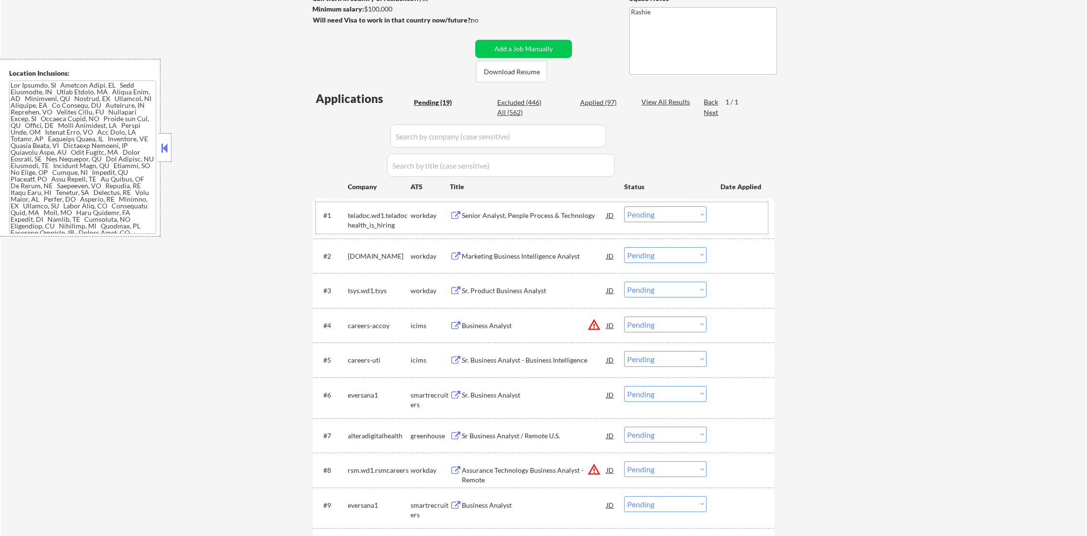
scroll to position [191, 0]
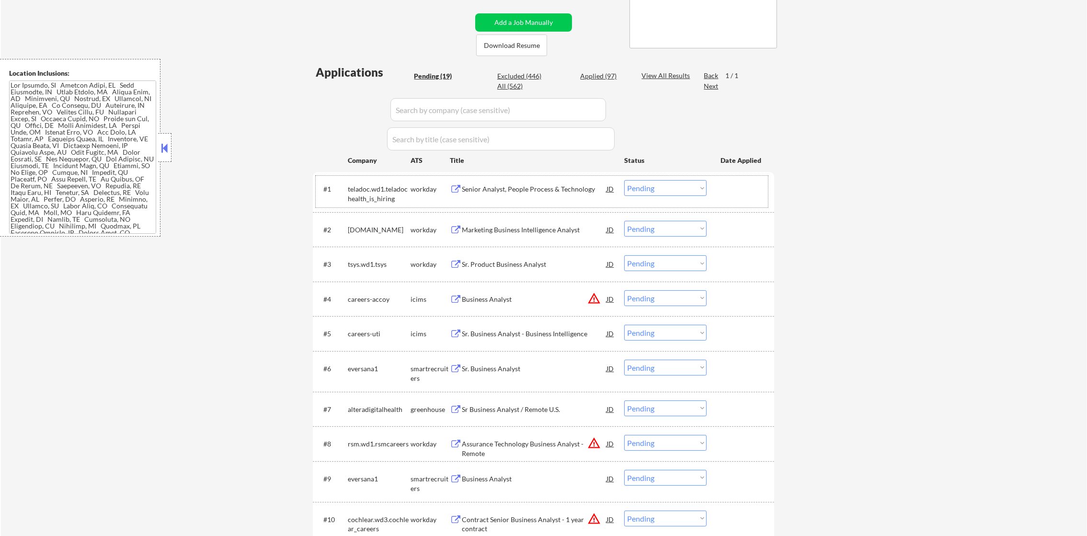
click at [542, 192] on div "Senior Analyst, People Process & Technology" at bounding box center [534, 189] width 145 height 10
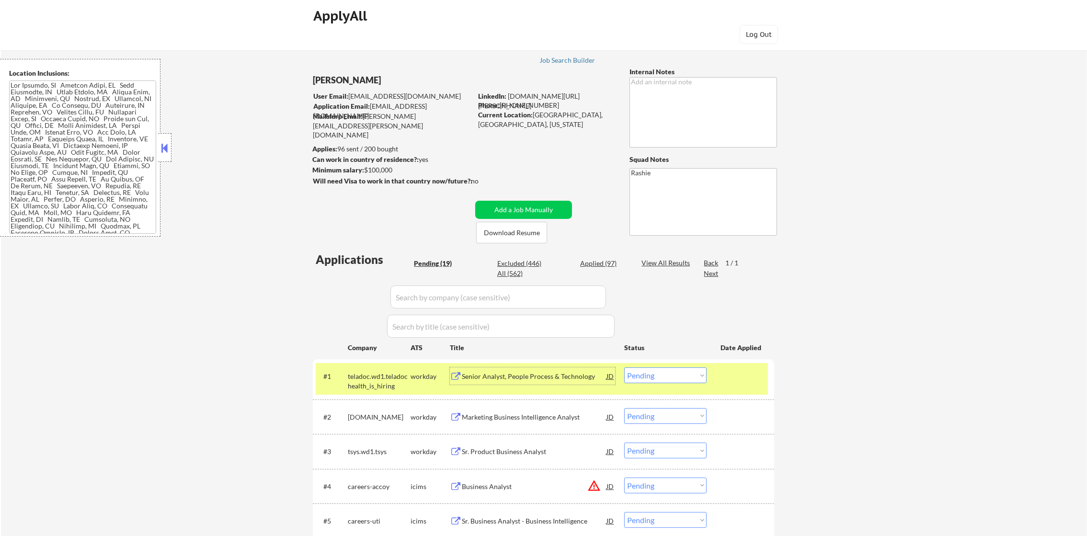
scroll to position [0, 0]
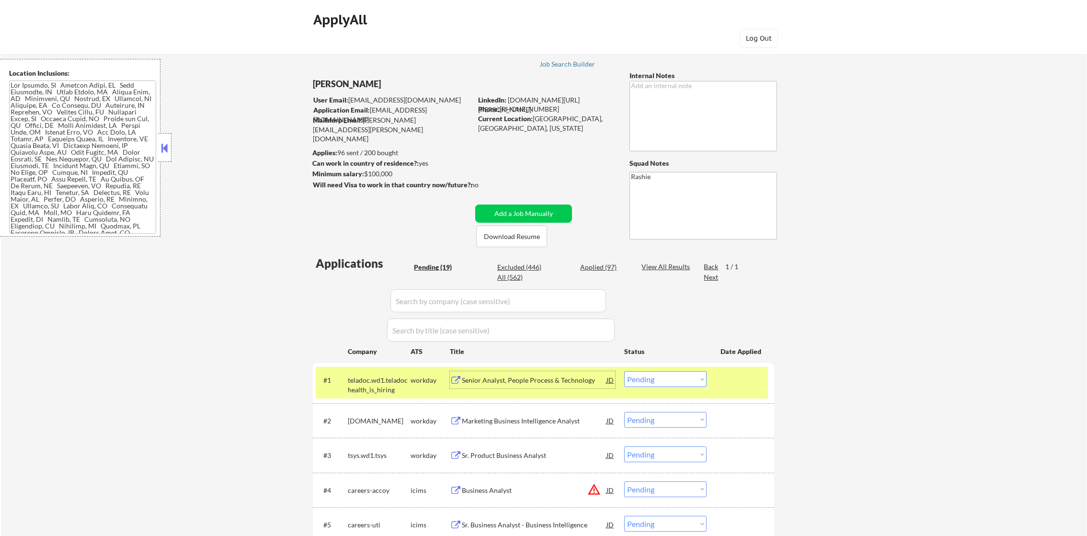
click at [685, 377] on select "Choose an option... Pending Applied Excluded (Questions) Excluded (Expired) Exc…" at bounding box center [665, 379] width 82 height 16
click at [624, 371] on select "Choose an option... Pending Applied Excluded (Questions) Excluded (Expired) Exc…" at bounding box center [665, 379] width 82 height 16
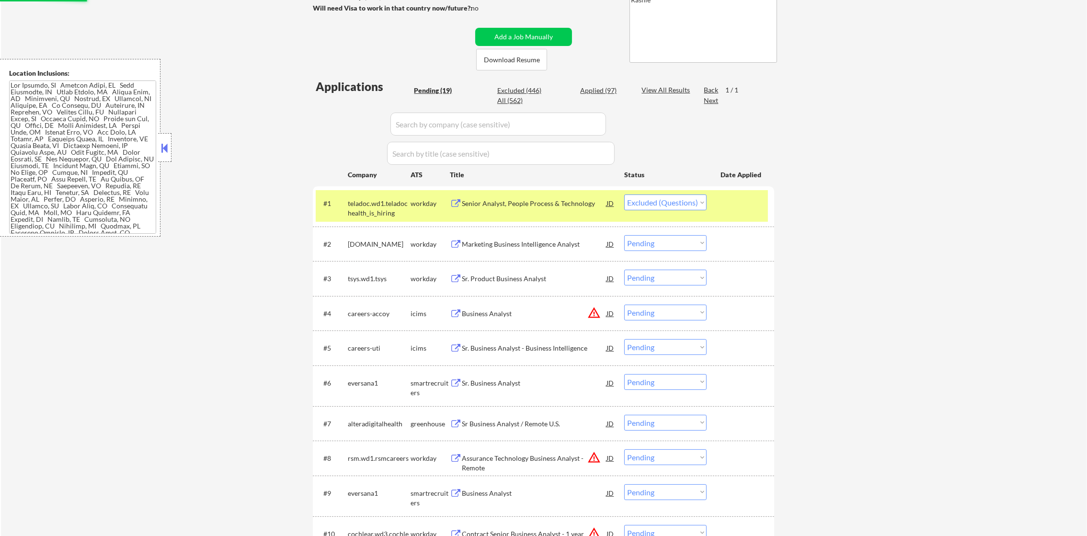
scroll to position [191, 0]
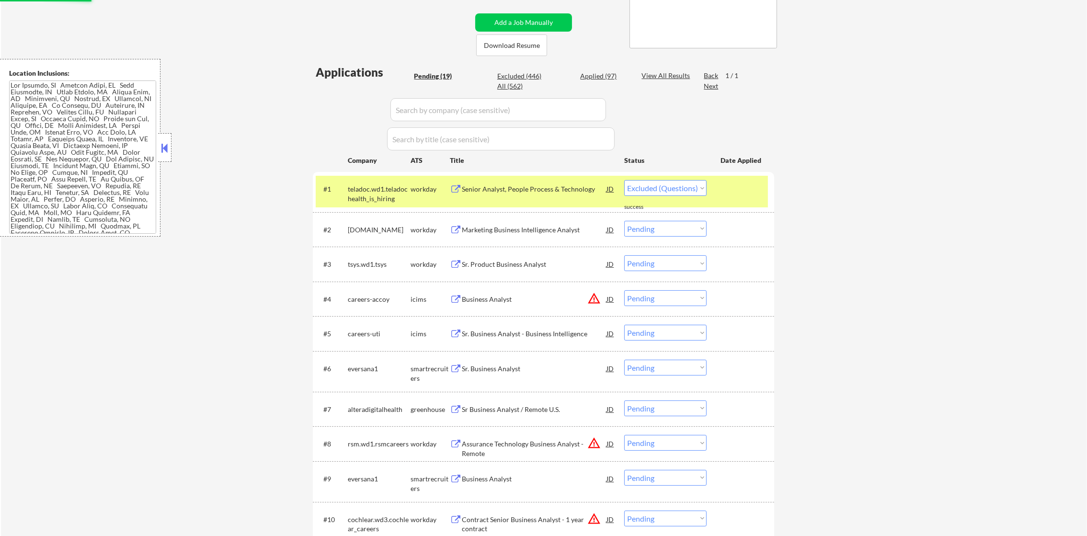
click at [384, 193] on div "teladoc.wd1.teladochealth_is_hiring" at bounding box center [379, 193] width 63 height 19
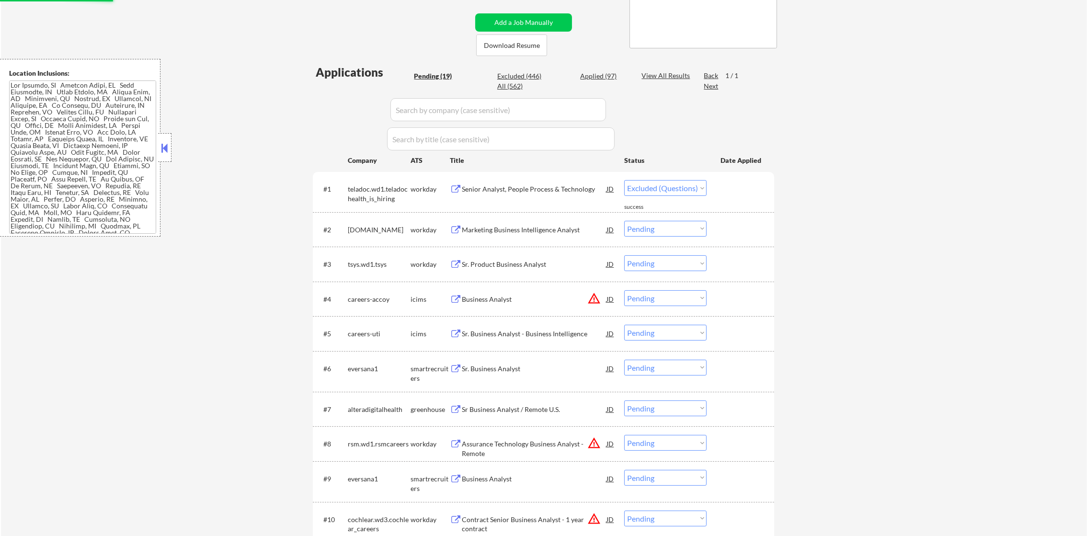
select select ""pending""
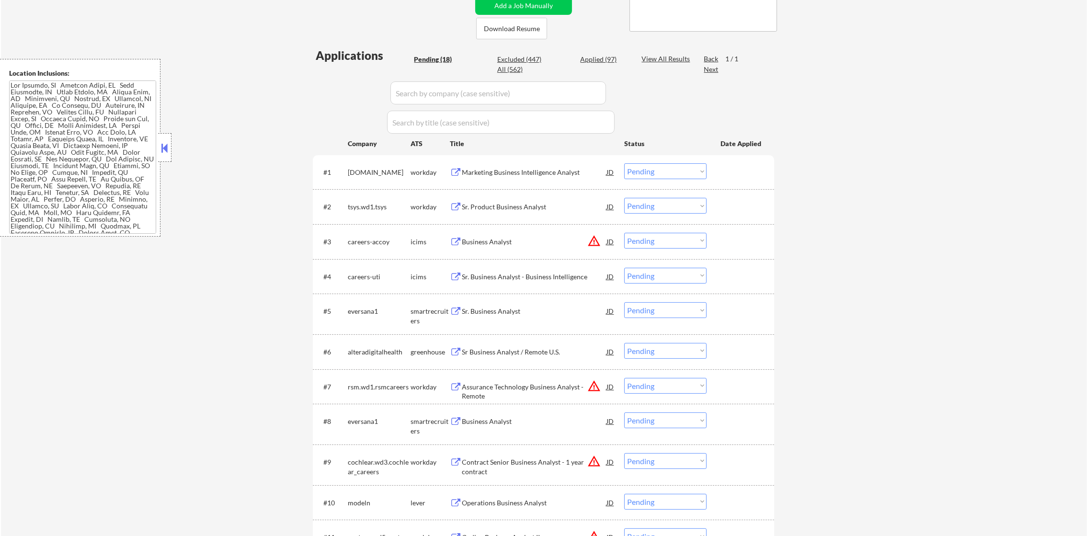
scroll to position [215, 0]
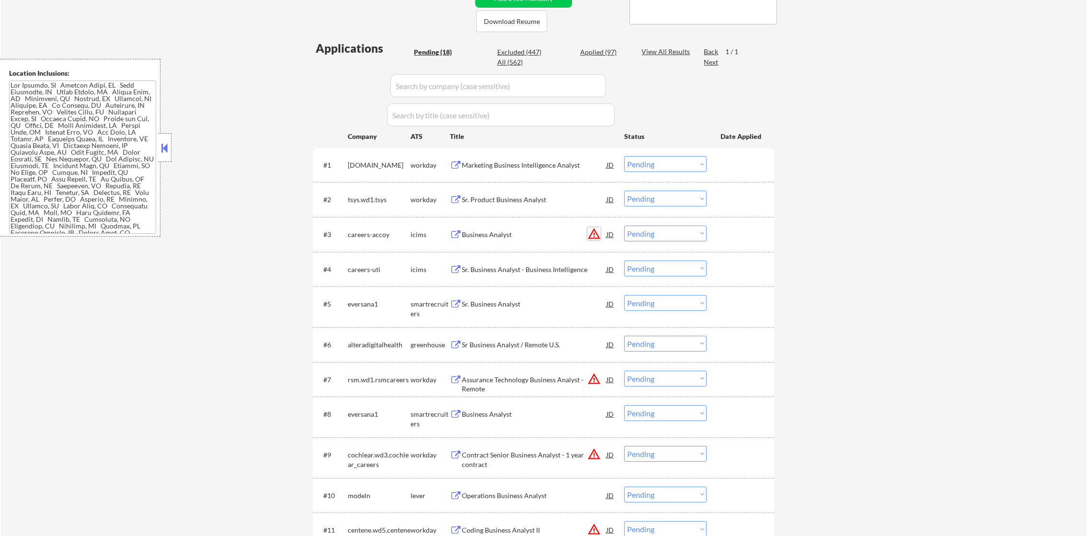
click at [594, 232] on button "warning_amber" at bounding box center [593, 233] width 13 height 13
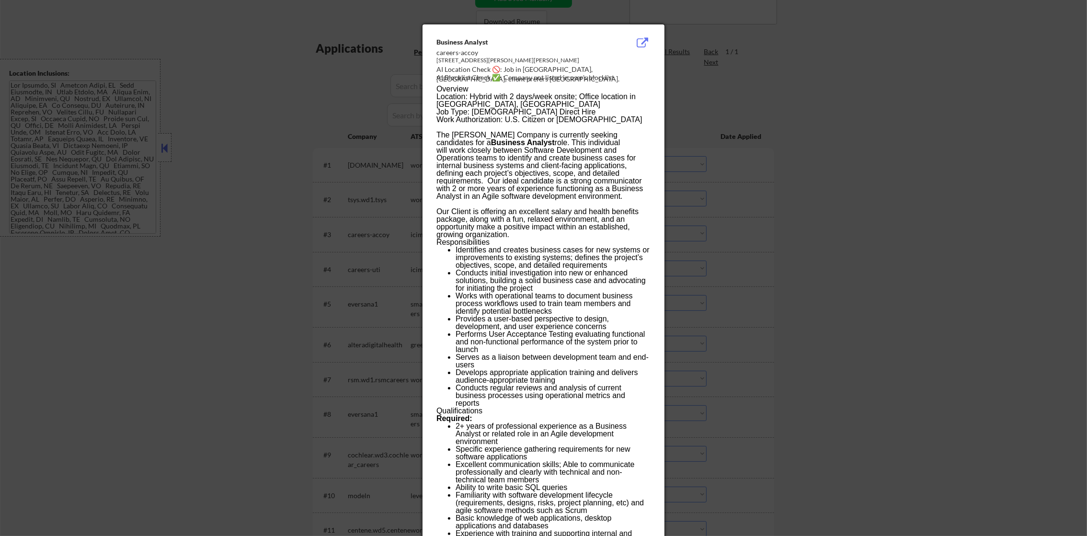
click at [532, 69] on div "AI Location Check 🚫: Job in Greensburg, PA; client prefers CA." at bounding box center [546, 74] width 218 height 19
copy div "reensburg,"
click at [807, 126] on div at bounding box center [543, 268] width 1087 height 536
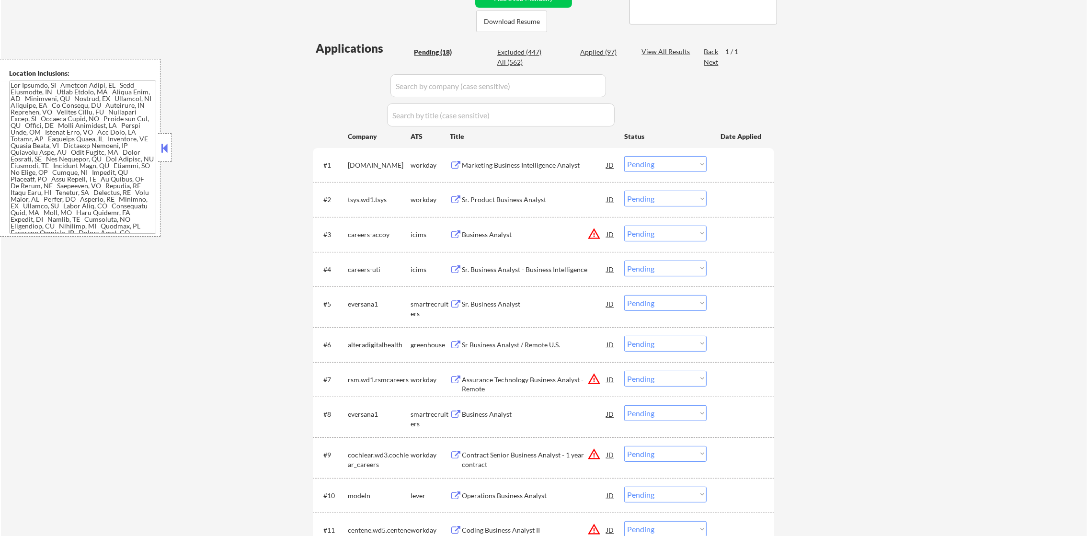
drag, startPoint x: 667, startPoint y: 233, endPoint x: 667, endPoint y: 241, distance: 7.7
click at [667, 233] on select "Choose an option... Pending Applied Excluded (Questions) Excluded (Expired) Exc…" at bounding box center [665, 234] width 82 height 16
click at [624, 226] on select "Choose an option... Pending Applied Excluded (Questions) Excluded (Expired) Exc…" at bounding box center [665, 234] width 82 height 16
select select ""pending""
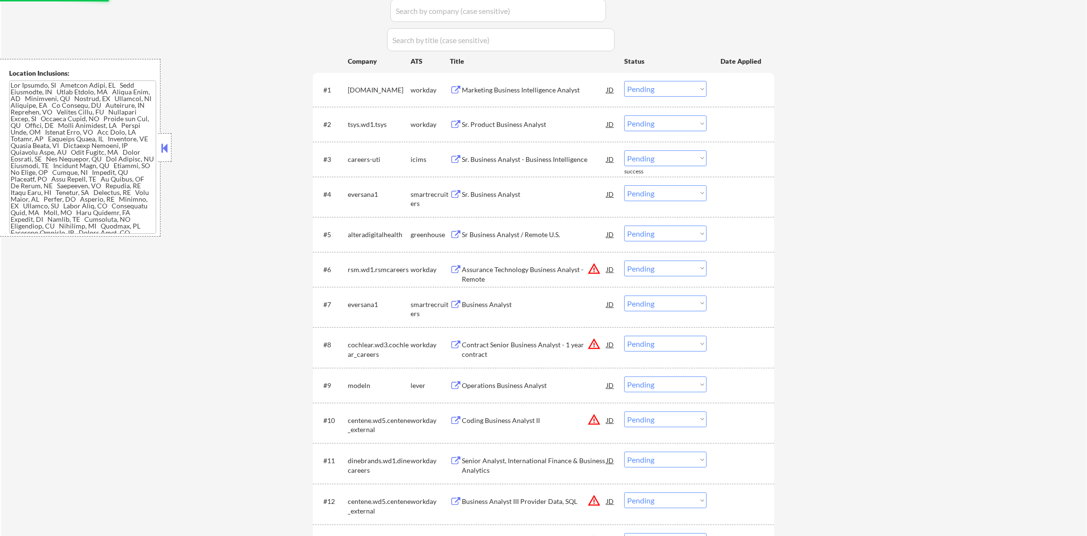
scroll to position [311, 0]
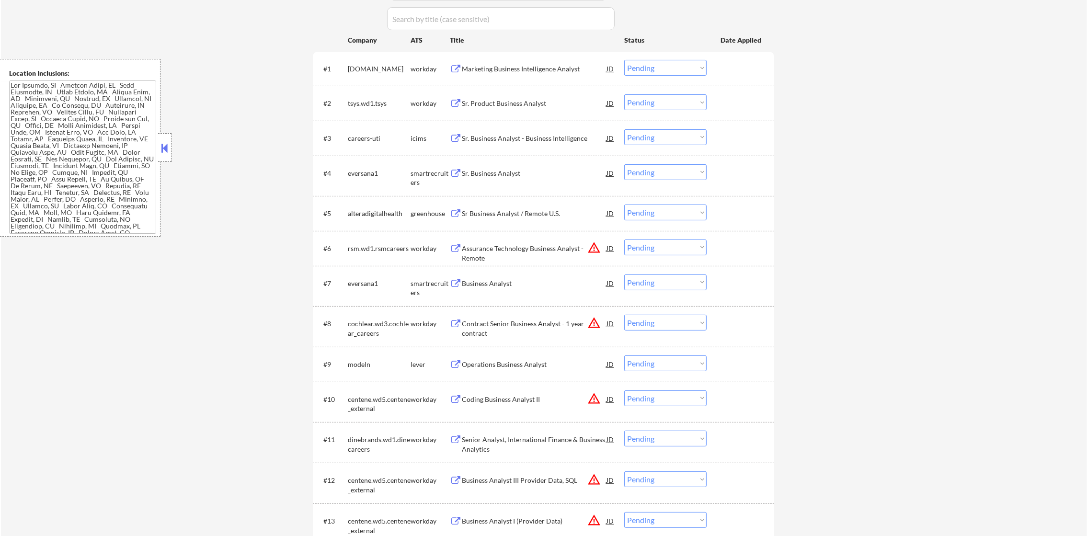
click at [594, 246] on button "warning_amber" at bounding box center [593, 247] width 13 height 13
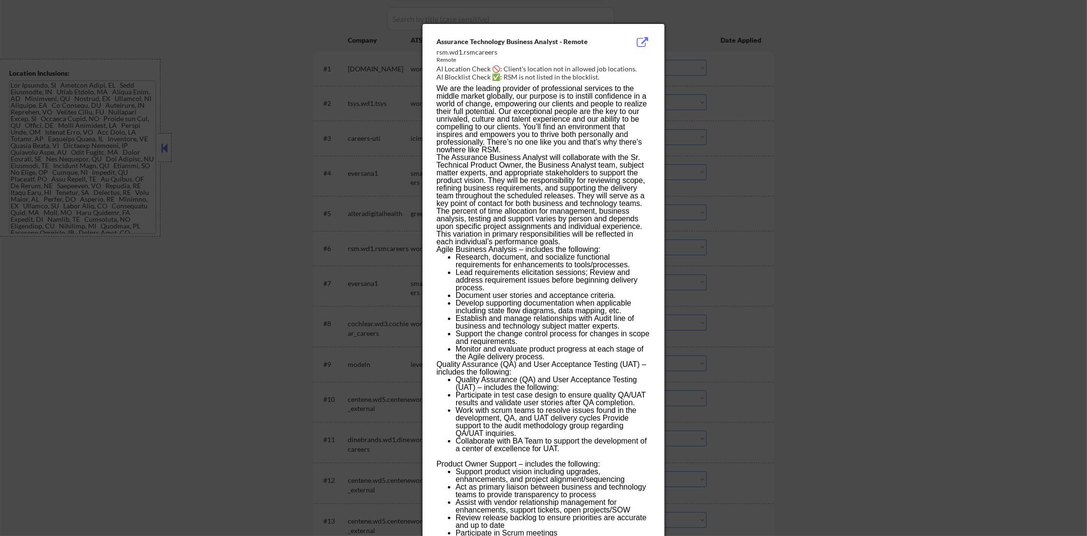
click at [859, 159] on div at bounding box center [543, 268] width 1087 height 536
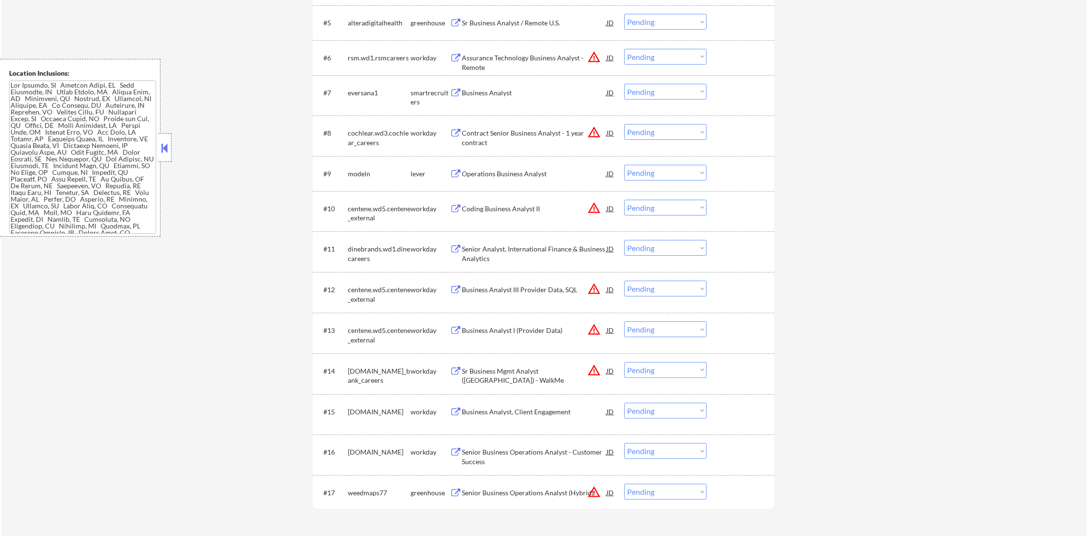
scroll to position [503, 0]
click at [591, 136] on button "warning_amber" at bounding box center [593, 131] width 13 height 13
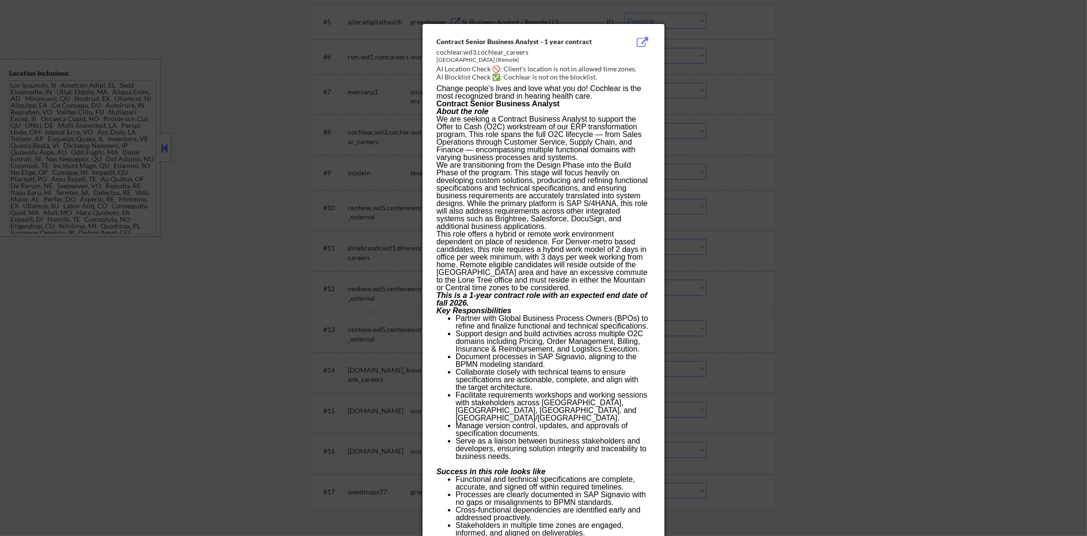
click at [767, 134] on div at bounding box center [543, 268] width 1087 height 536
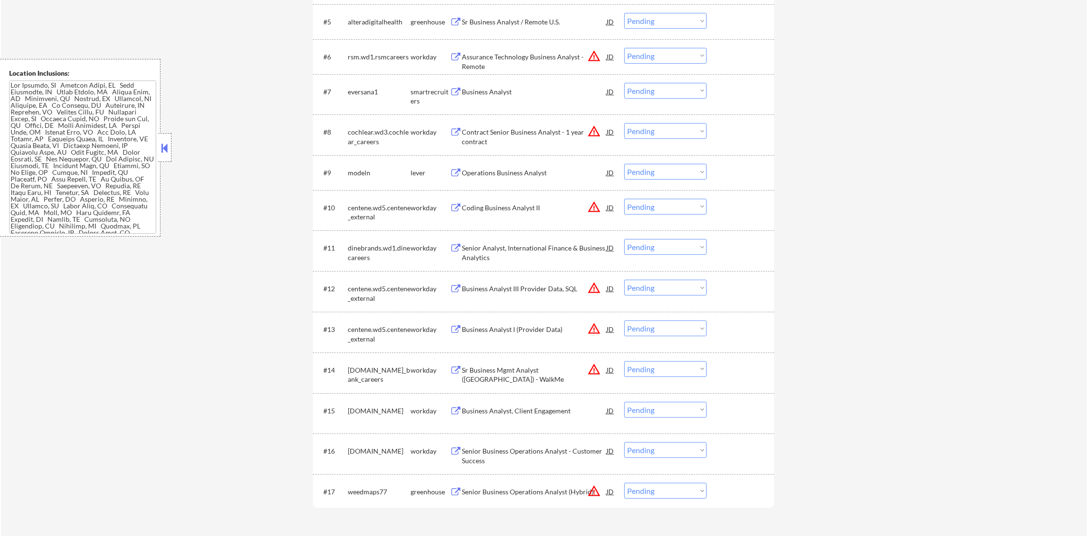
click at [594, 212] on button "warning_amber" at bounding box center [593, 206] width 13 height 13
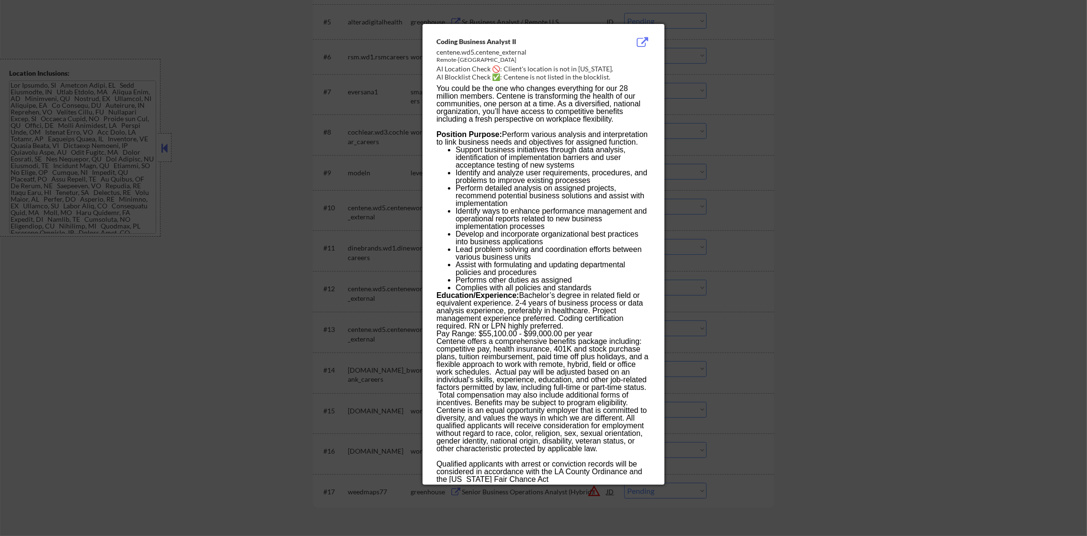
click at [588, 68] on div "AI Location Check 🚫: Client's location is not in Missouri." at bounding box center [546, 69] width 218 height 10
copy div "issouri."
click at [795, 99] on div at bounding box center [543, 268] width 1087 height 536
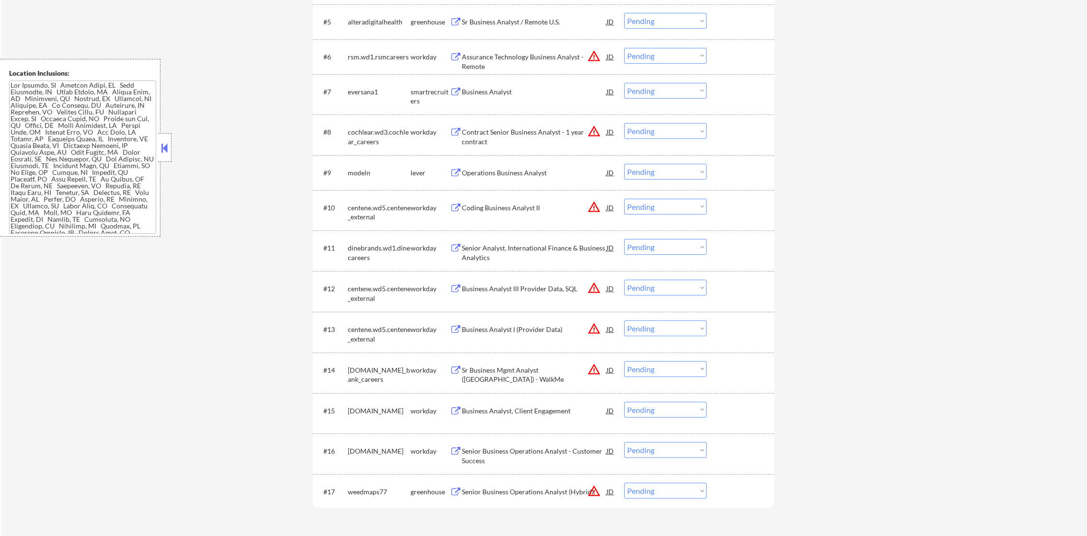
click at [691, 205] on select "Choose an option... Pending Applied Excluded (Questions) Excluded (Expired) Exc…" at bounding box center [665, 207] width 82 height 16
click at [624, 199] on select "Choose an option... Pending Applied Excluded (Questions) Excluded (Expired) Exc…" at bounding box center [665, 207] width 82 height 16
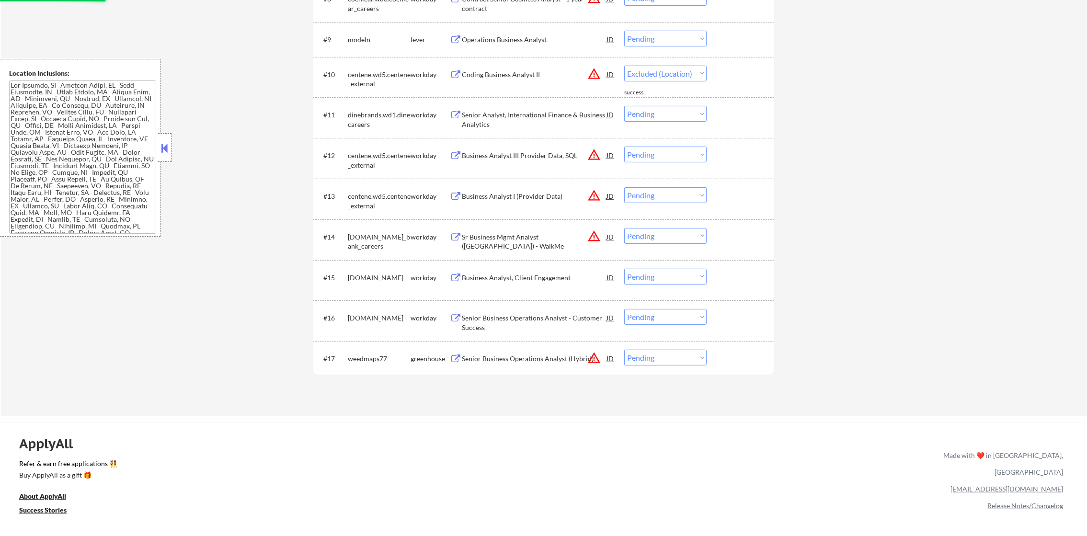
scroll to position [671, 0]
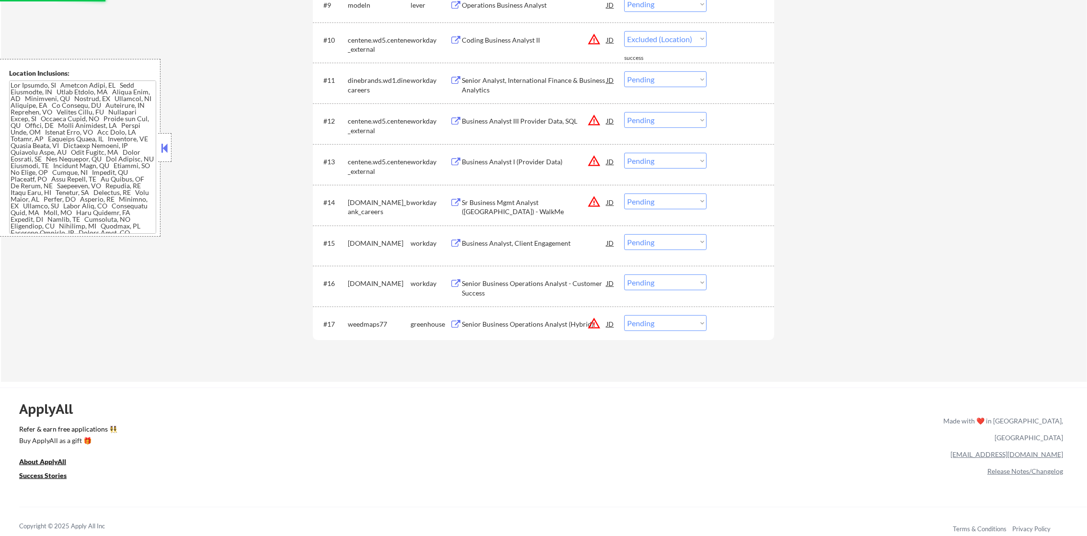
select select ""pending""
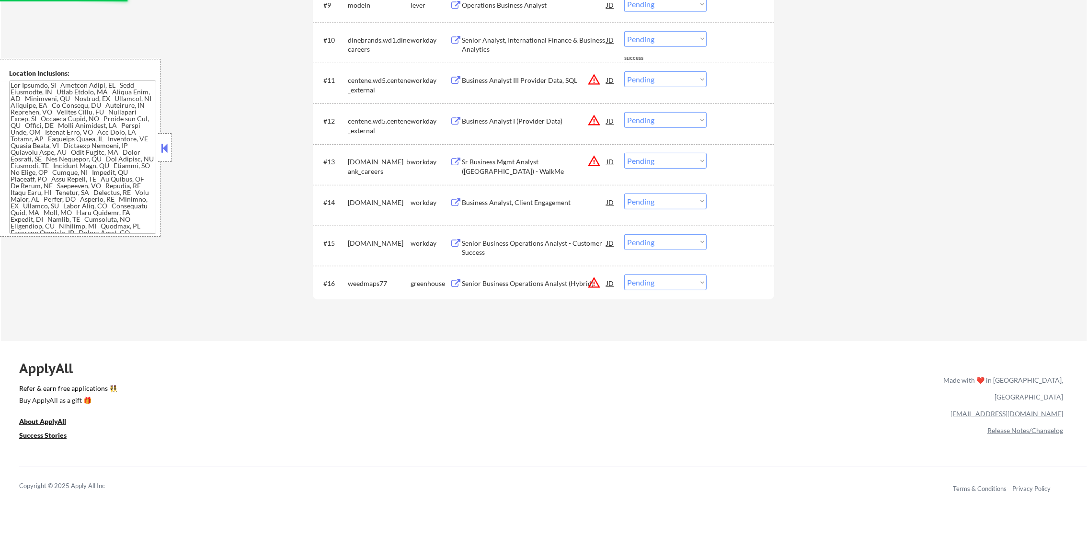
click at [591, 86] on button "warning_amber" at bounding box center [593, 79] width 13 height 13
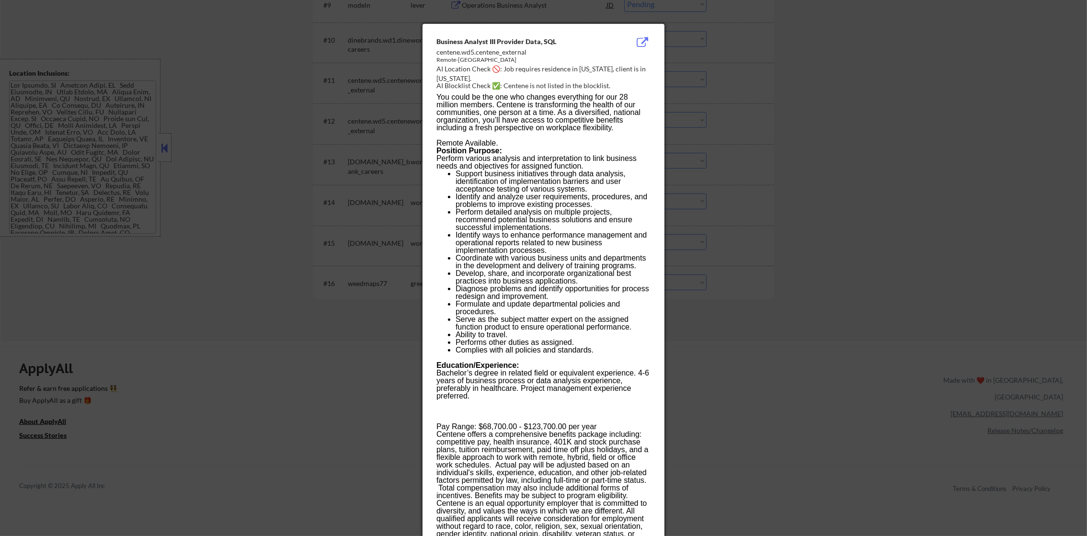
click at [736, 84] on div at bounding box center [543, 268] width 1087 height 536
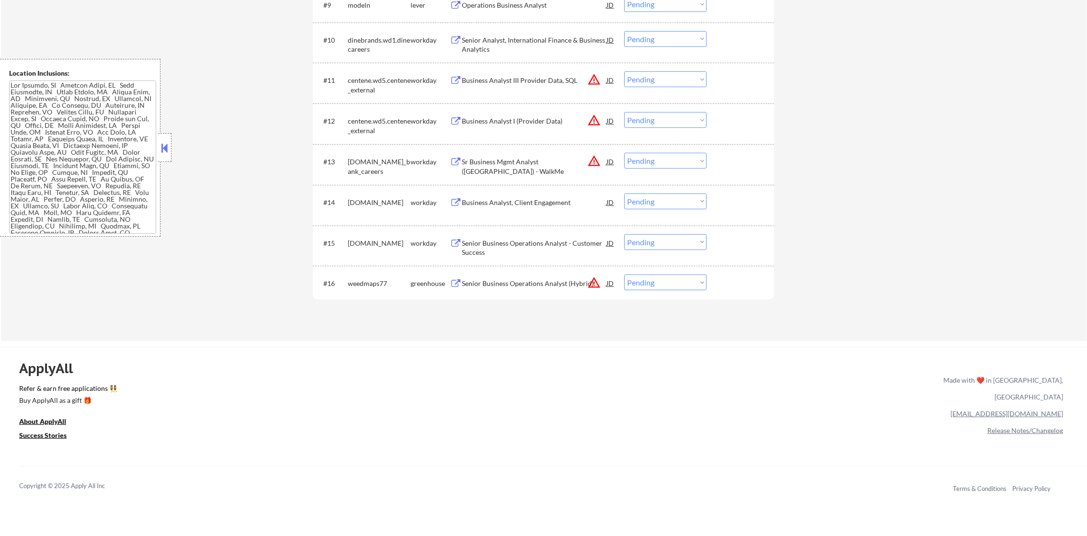
click at [659, 79] on select "Choose an option... Pending Applied Excluded (Questions) Excluded (Expired) Exc…" at bounding box center [665, 79] width 82 height 16
click at [624, 71] on select "Choose an option... Pending Applied Excluded (Questions) Excluded (Expired) Exc…" at bounding box center [665, 79] width 82 height 16
click at [597, 119] on button "warning_amber" at bounding box center [593, 120] width 13 height 13
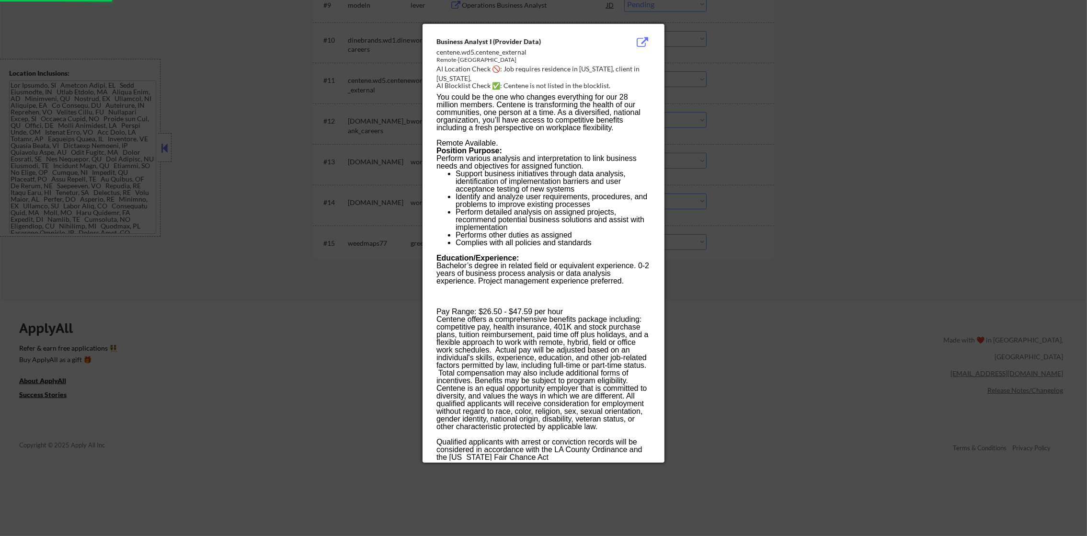
click at [744, 118] on div at bounding box center [543, 268] width 1087 height 536
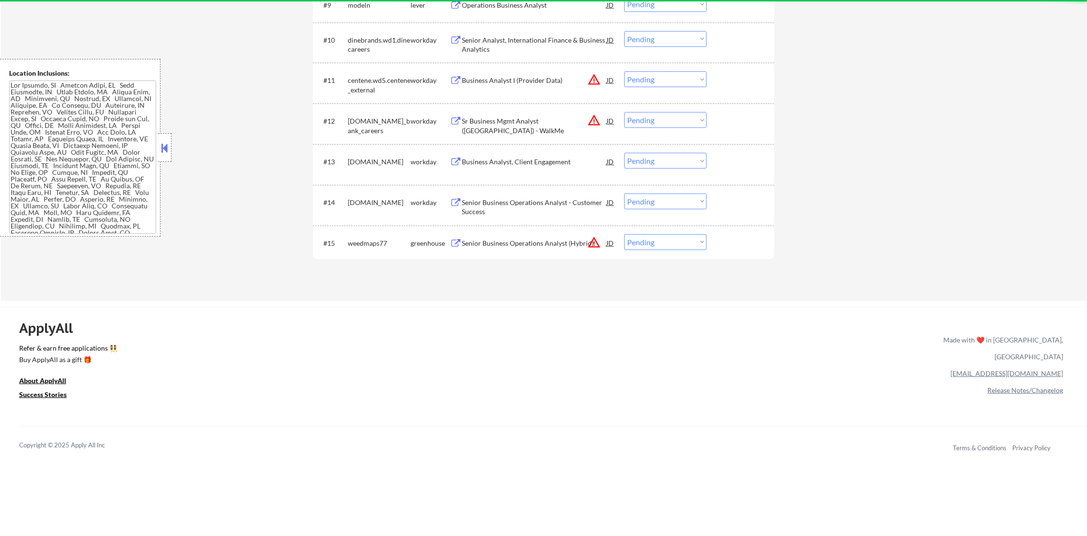
click at [655, 75] on select "Choose an option... Pending Applied Excluded (Questions) Excluded (Expired) Exc…" at bounding box center [665, 79] width 82 height 16
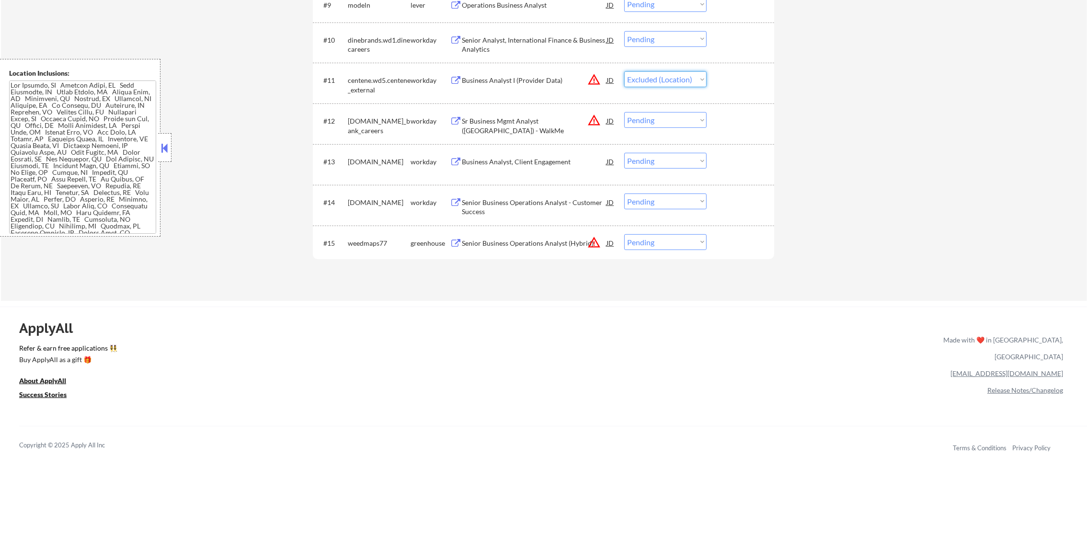
click at [624, 71] on select "Choose an option... Pending Applied Excluded (Questions) Excluded (Expired) Exc…" at bounding box center [665, 79] width 82 height 16
click at [596, 121] on button "warning_amber" at bounding box center [593, 120] width 13 height 13
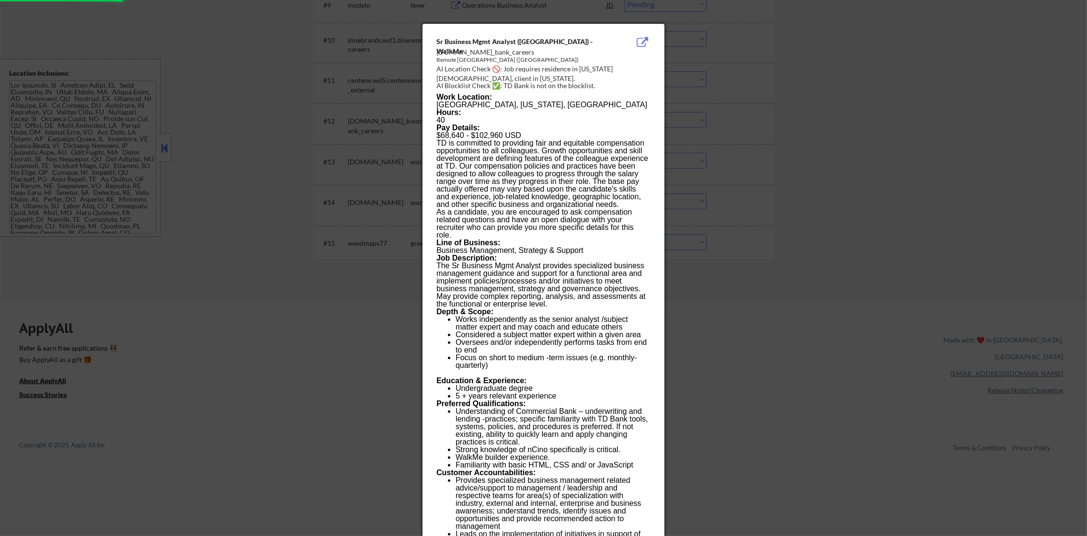
click at [786, 112] on div at bounding box center [543, 268] width 1087 height 536
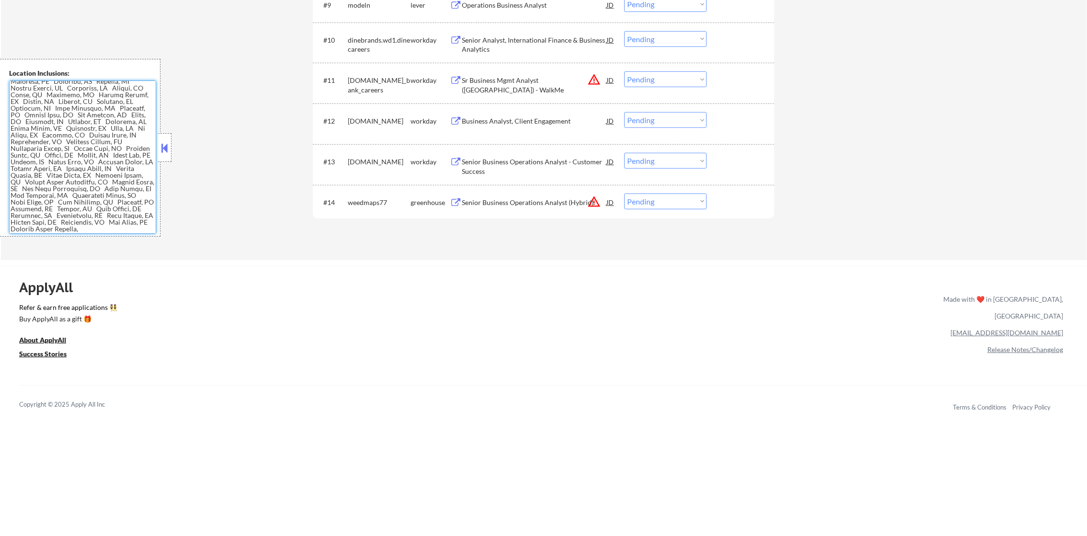
scroll to position [292, 0]
drag, startPoint x: 658, startPoint y: 76, endPoint x: 661, endPoint y: 90, distance: 14.2
click at [659, 77] on select "Choose an option... Pending Applied Excluded (Questions) Excluded (Expired) Exc…" at bounding box center [665, 79] width 82 height 16
click at [624, 71] on select "Choose an option... Pending Applied Excluded (Questions) Excluded (Expired) Exc…" at bounding box center [665, 79] width 82 height 16
click at [592, 196] on button "warning_amber" at bounding box center [593, 201] width 13 height 13
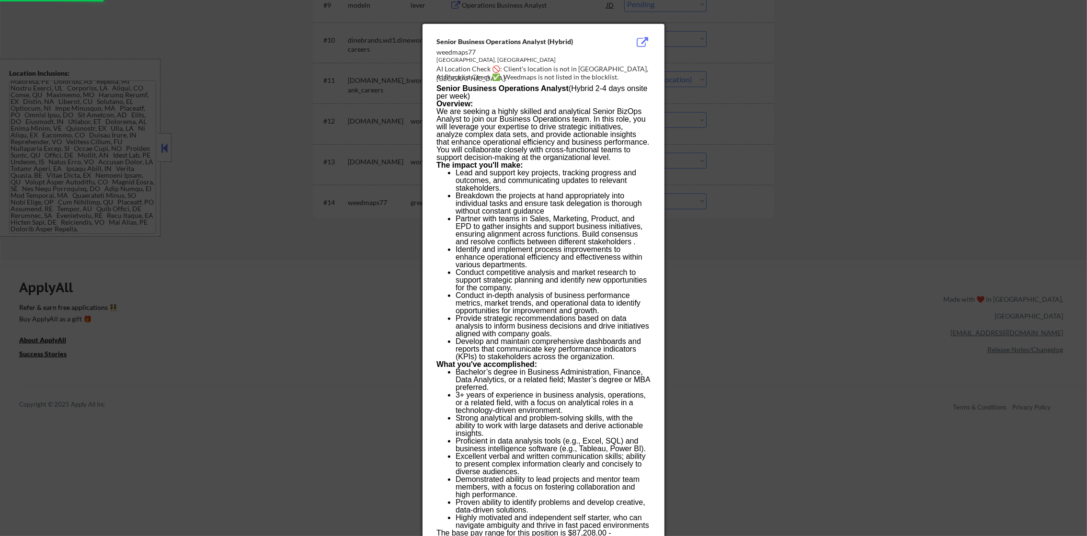
click at [821, 161] on div at bounding box center [543, 268] width 1087 height 536
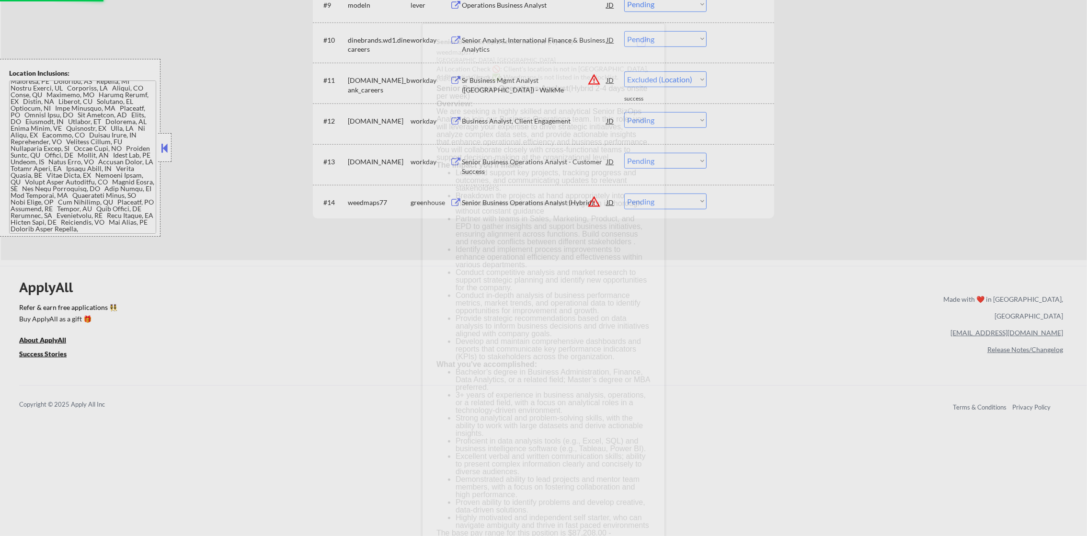
select select ""pending""
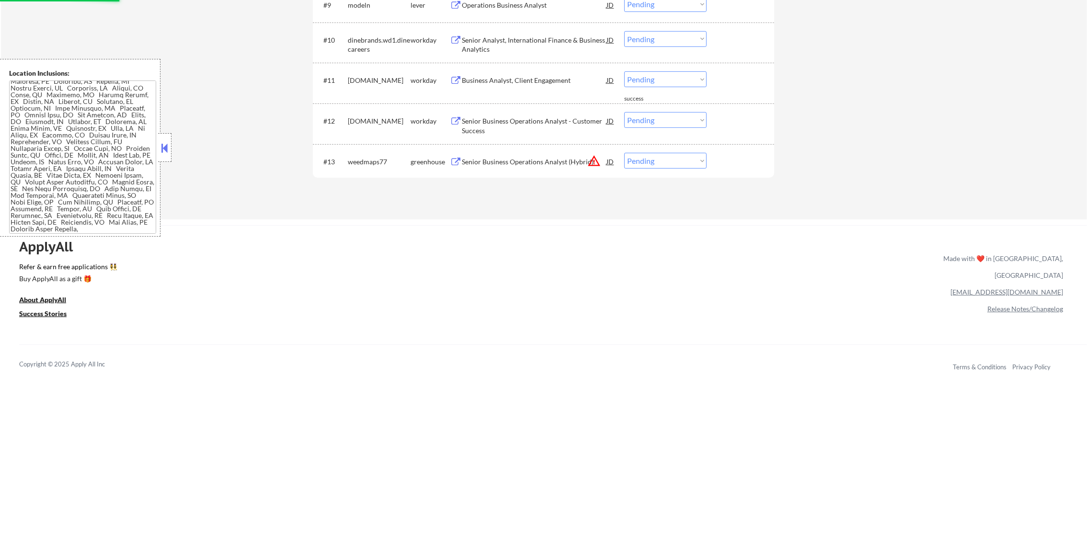
click at [593, 162] on button "warning_amber" at bounding box center [593, 160] width 13 height 13
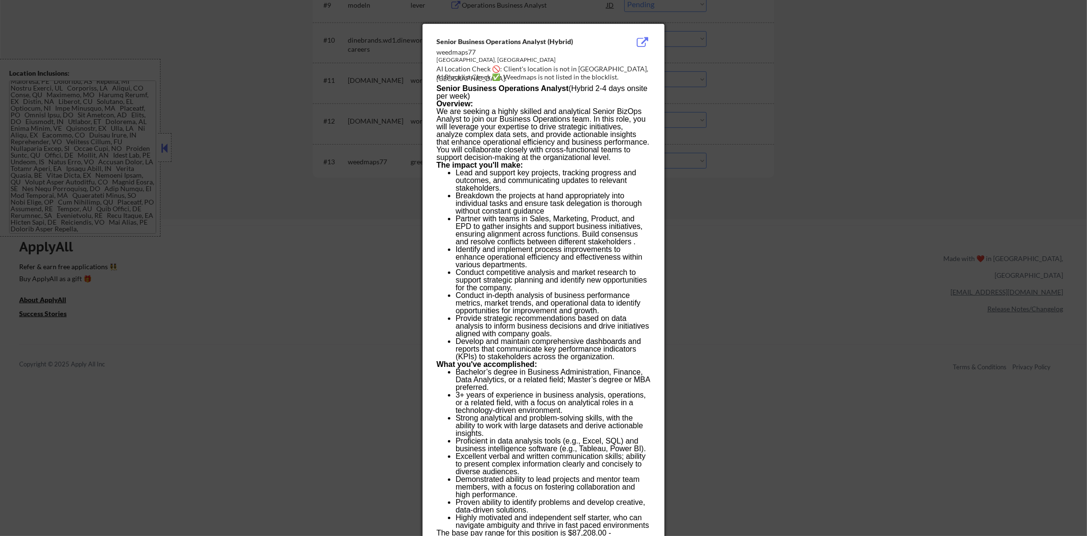
click at [588, 70] on div "AI Location Check 🚫: Client's location is not in Irvine, CA." at bounding box center [546, 73] width 218 height 19
copy div "rvine,"
click at [747, 100] on div at bounding box center [543, 268] width 1087 height 536
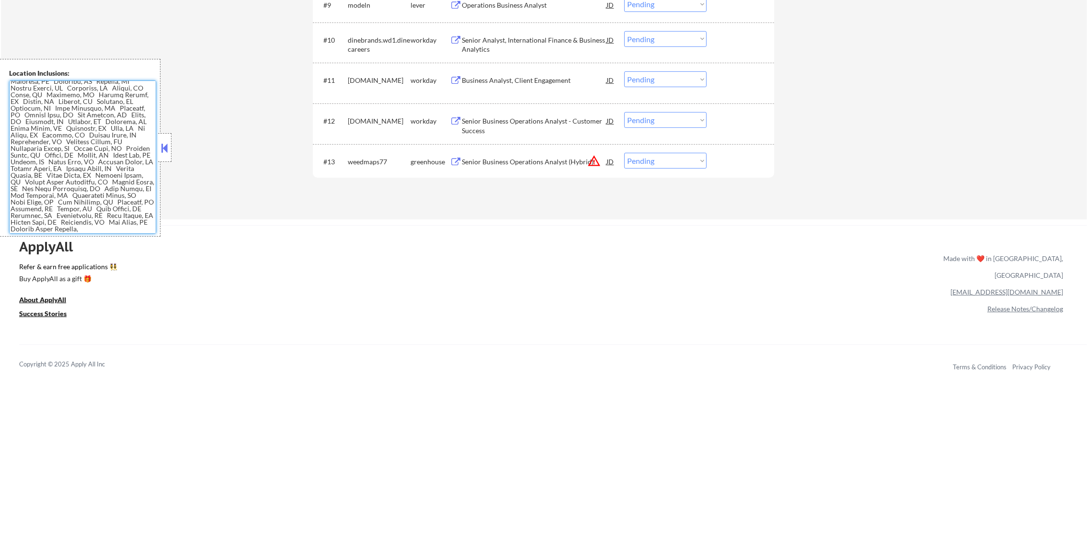
click at [544, 160] on div "Senior Business Operations Analyst (Hybrid)" at bounding box center [534, 162] width 145 height 10
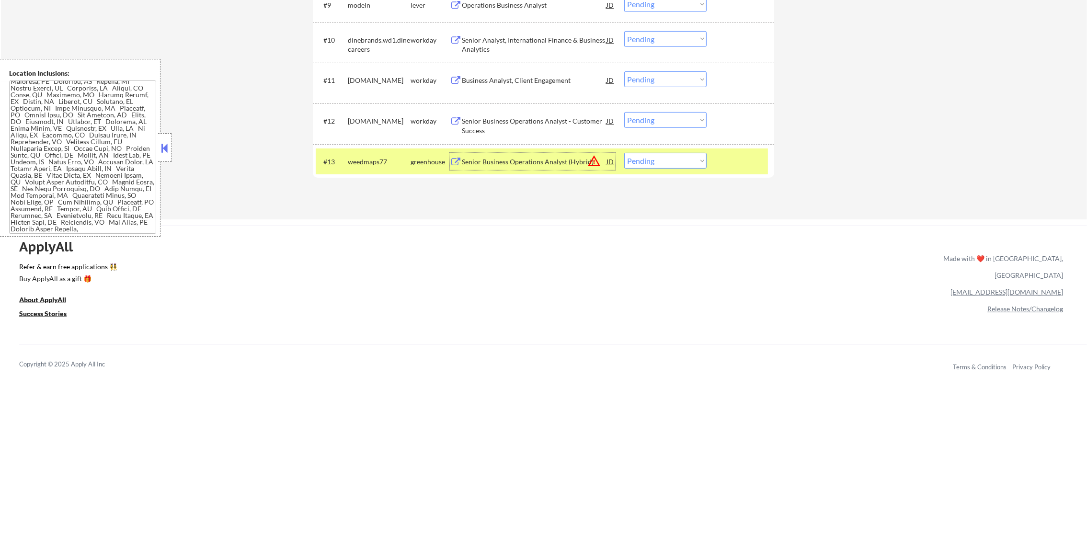
click at [649, 159] on select "Choose an option... Pending Applied Excluded (Questions) Excluded (Expired) Exc…" at bounding box center [665, 161] width 82 height 16
select select ""excluded""
click at [624, 153] on select "Choose an option... Pending Applied Excluded (Questions) Excluded (Expired) Exc…" at bounding box center [665, 161] width 82 height 16
click at [351, 161] on div "weedmaps77" at bounding box center [379, 162] width 63 height 10
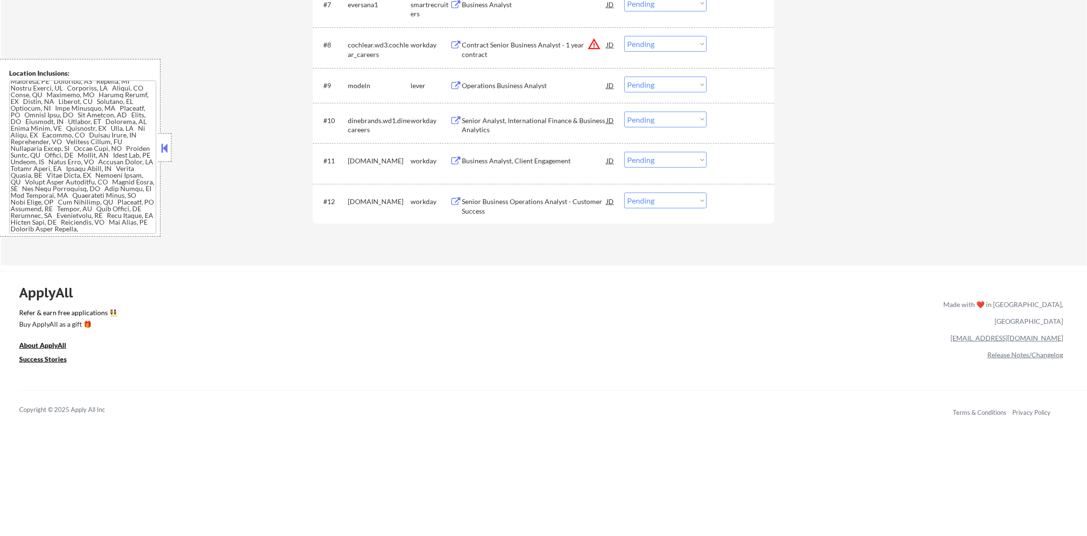
scroll to position [575, 0]
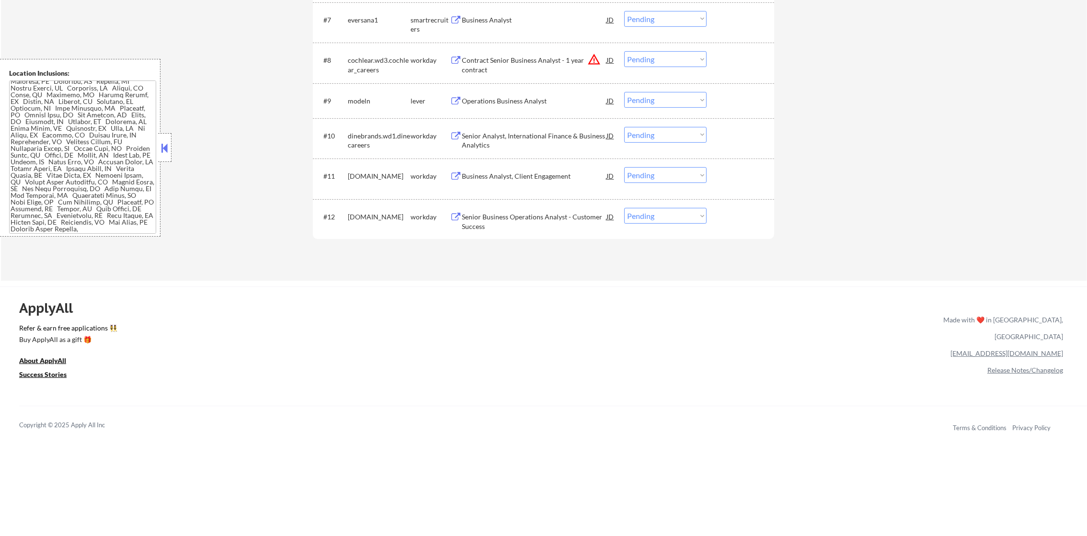
click at [502, 213] on div "Senior Business Operations Analyst - Customer Success" at bounding box center [534, 221] width 145 height 19
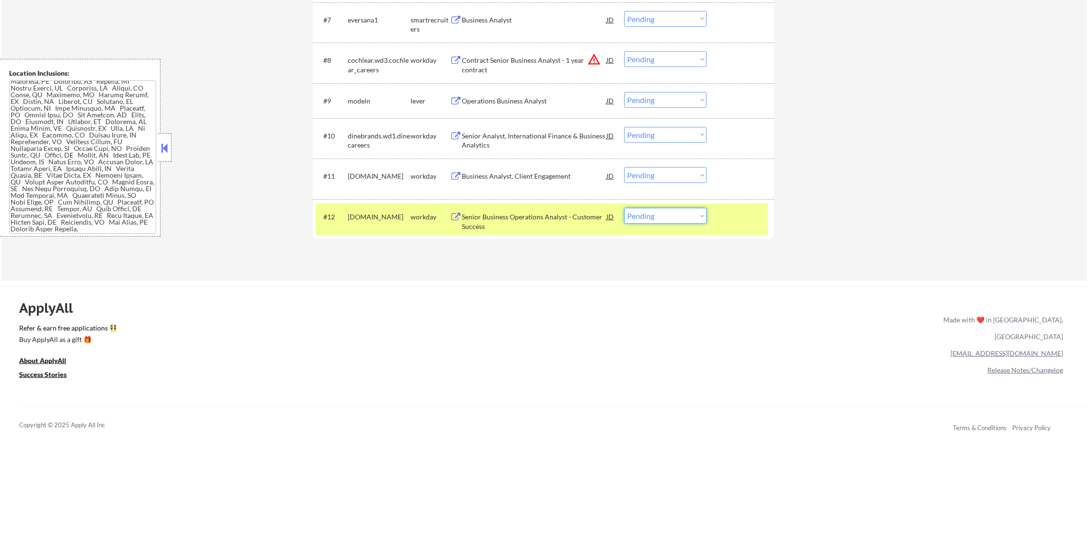
click at [654, 218] on select "Choose an option... Pending Applied Excluded (Questions) Excluded (Expired) Exc…" at bounding box center [665, 216] width 82 height 16
select select ""applied""
click at [624, 208] on select "Choose an option... Pending Applied Excluded (Questions) Excluded (Expired) Exc…" at bounding box center [665, 216] width 82 height 16
click at [373, 216] on div "workiva.wd1.careers" at bounding box center [379, 217] width 63 height 10
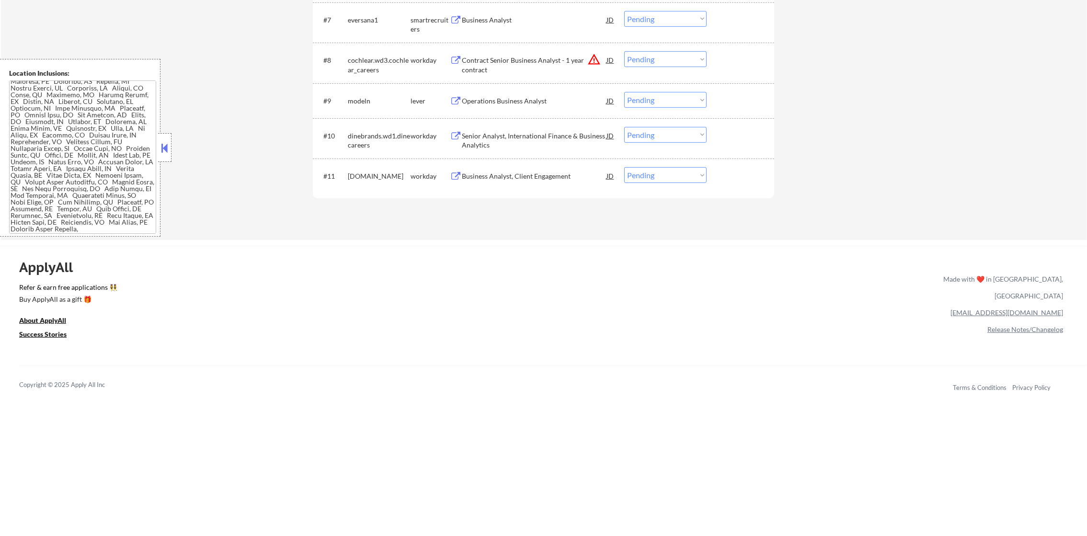
click at [504, 168] on div "Business Analyst, Client Engagement" at bounding box center [534, 175] width 145 height 17
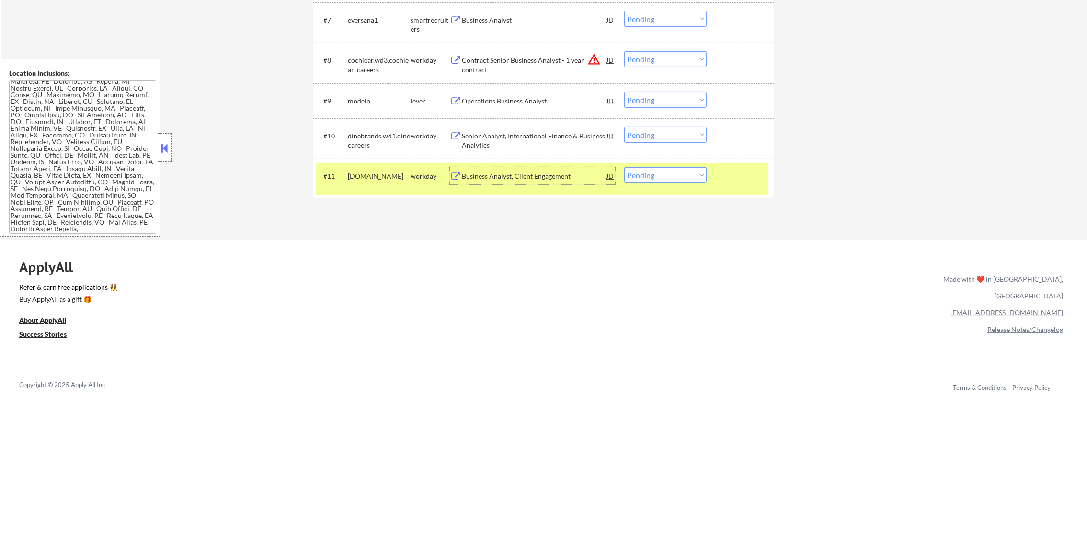
click at [652, 182] on select "Choose an option... Pending Applied Excluded (Questions) Excluded (Expired) Exc…" at bounding box center [665, 175] width 82 height 16
click at [624, 167] on select "Choose an option... Pending Applied Excluded (Questions) Excluded (Expired) Exc…" at bounding box center [665, 175] width 82 height 16
click at [398, 170] on div "bbinsurance.wd1.careers" at bounding box center [379, 178] width 63 height 23
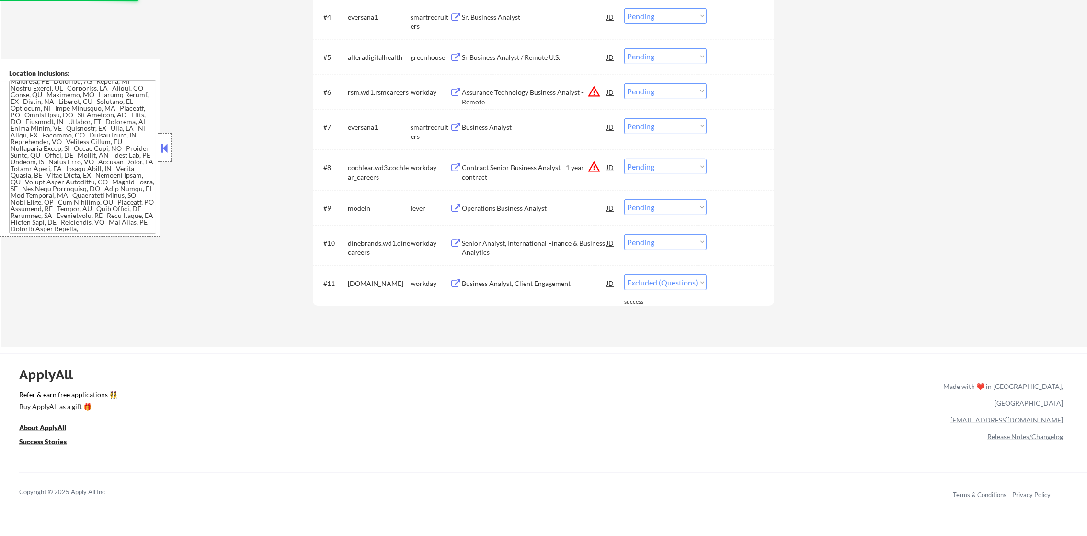
scroll to position [431, 0]
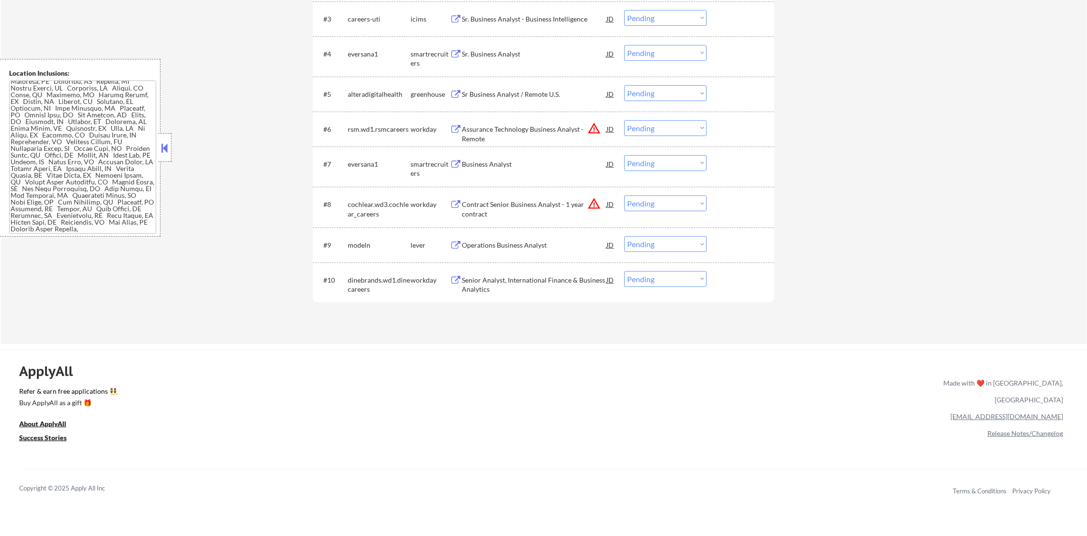
click at [520, 273] on div "Senior Analyst, International Finance & Business Analytics" at bounding box center [534, 282] width 145 height 23
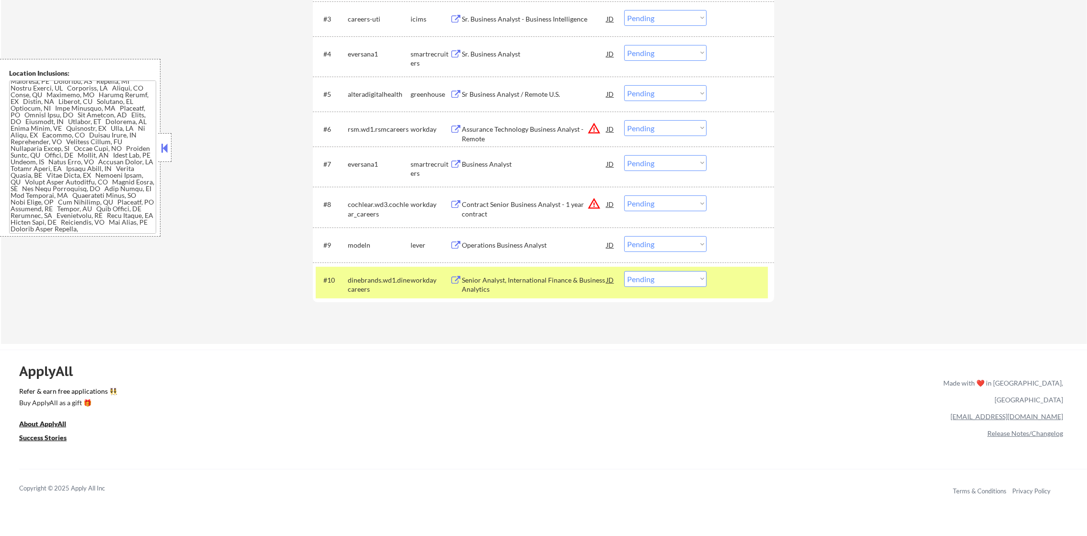
select select ""pending""
